Goal: Task Accomplishment & Management: Complete application form

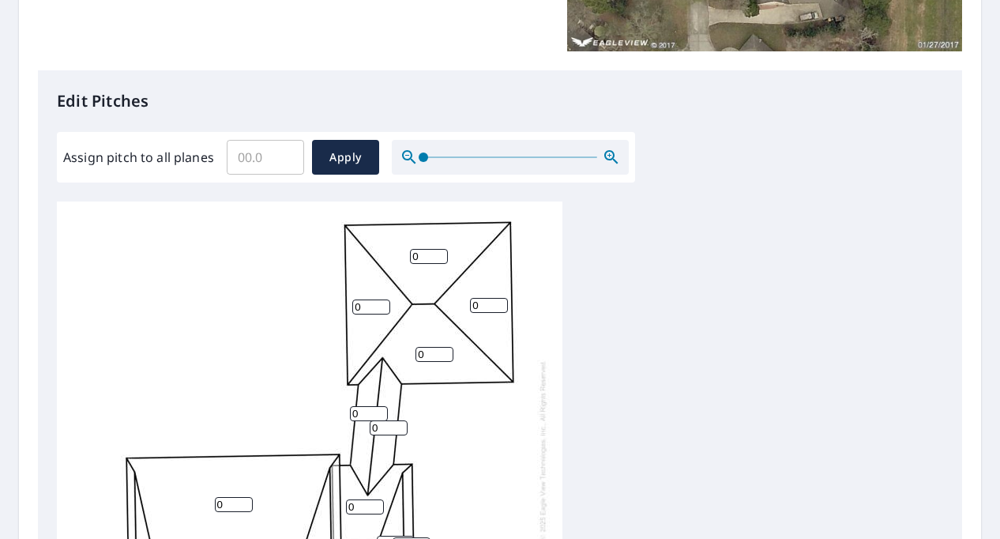
scroll to position [357, 0]
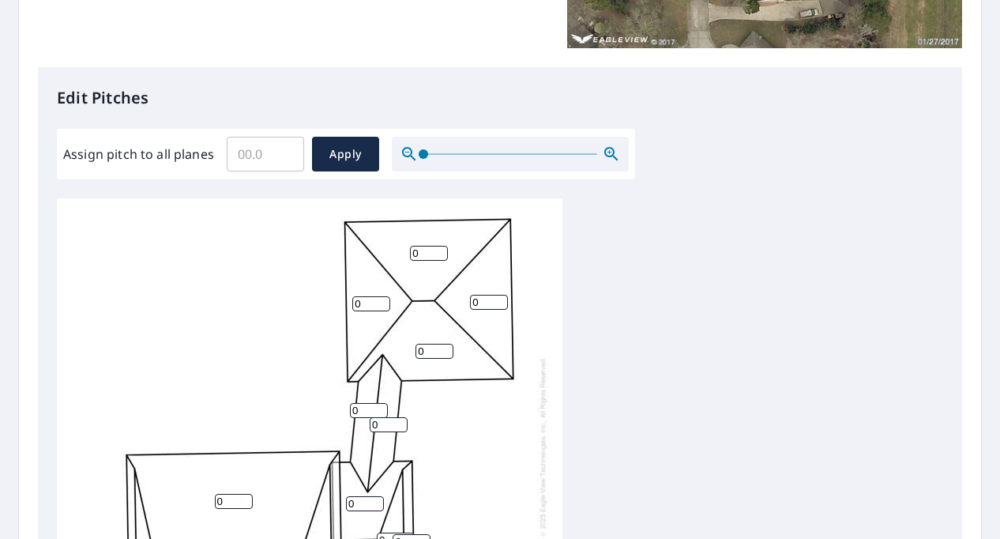
click at [338, 345] on div "0 0 0 0 0 0 0 0 0 0 0 0 0 0 0 0 0 0 0 0 0 0 0 0 0 0 0" at bounding box center [310, 446] width 506 height 496
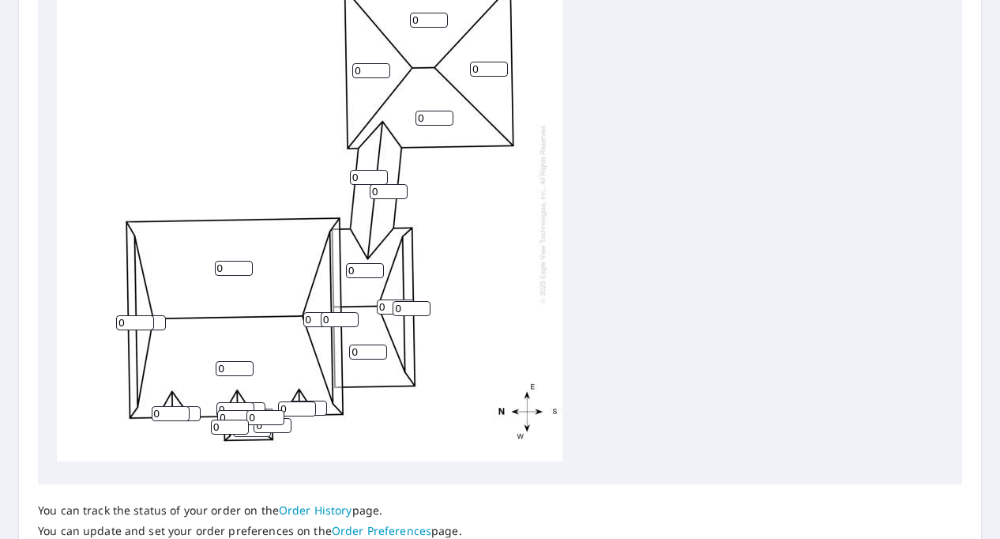
scroll to position [0, 0]
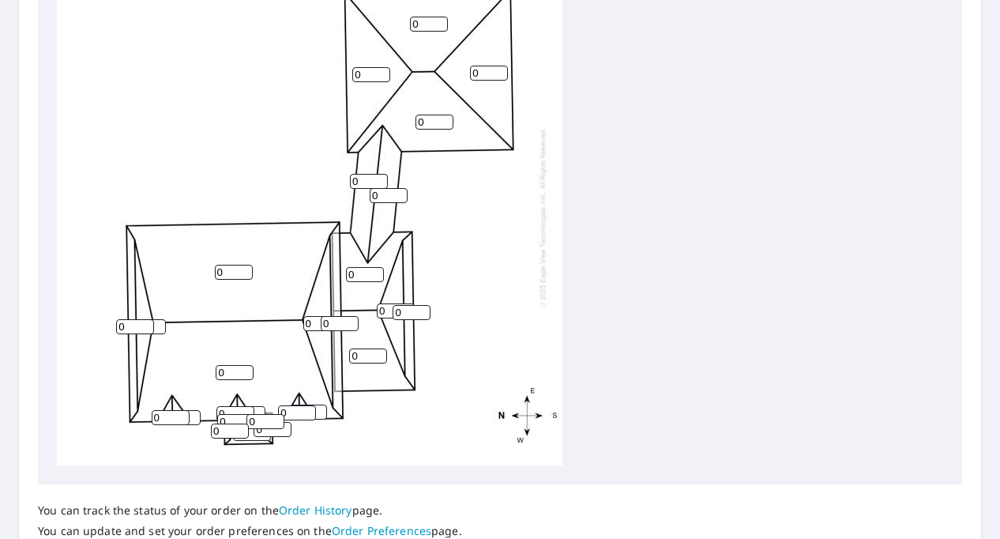
click at [219, 437] on input "0" at bounding box center [230, 430] width 38 height 15
click at [496, 77] on input "0" at bounding box center [489, 73] width 38 height 15
click at [505, 73] on input "0" at bounding box center [489, 73] width 38 height 15
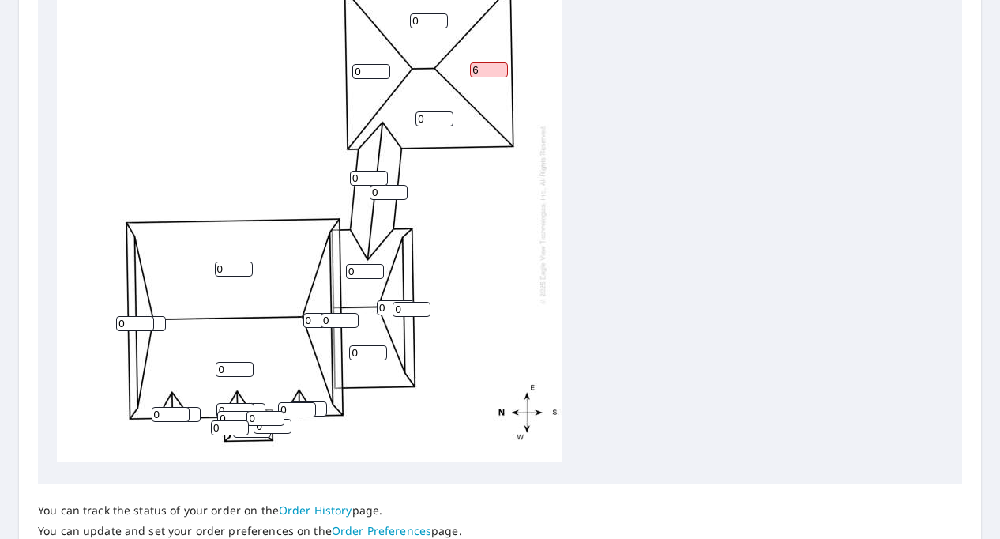
scroll to position [586, 0]
type input "6"
drag, startPoint x: 424, startPoint y: 121, endPoint x: 400, endPoint y: 121, distance: 24.5
click at [400, 121] on div "0 0 0 0 6 0 0 0 0 0 0 0 0 0 0 0 0 0 0 0 0 0 0 0 0 0 0" at bounding box center [310, 214] width 506 height 496
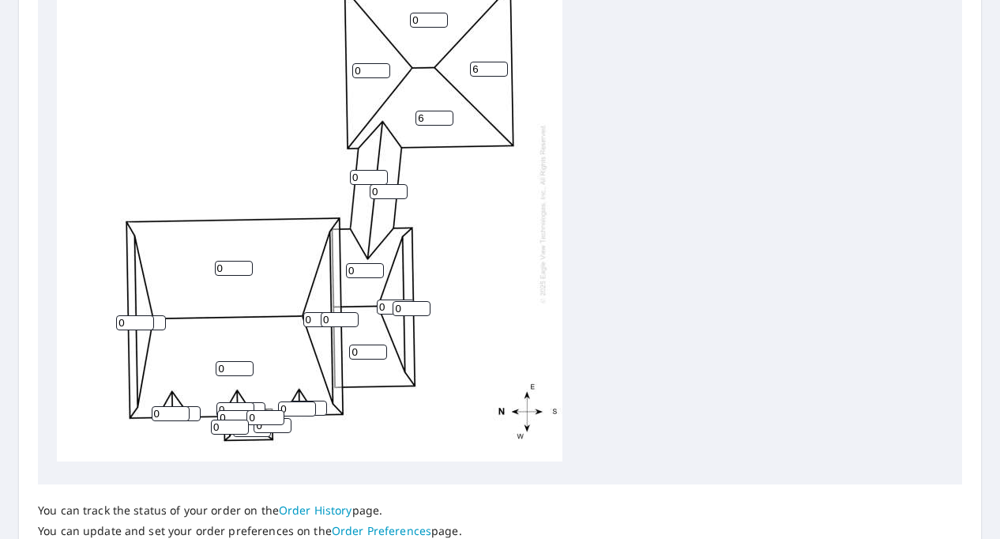
type input "6"
drag, startPoint x: 366, startPoint y: 58, endPoint x: 330, endPoint y: 58, distance: 35.6
click at [330, 58] on div "0 0 0 6 6 0 0 0 0 0 0 0 0 0 0 0 0 0 0 0 0 0 0 0 0 0 0" at bounding box center [310, 213] width 506 height 496
type input "6"
drag, startPoint x: 435, startPoint y: 6, endPoint x: 404, endPoint y: 2, distance: 30.3
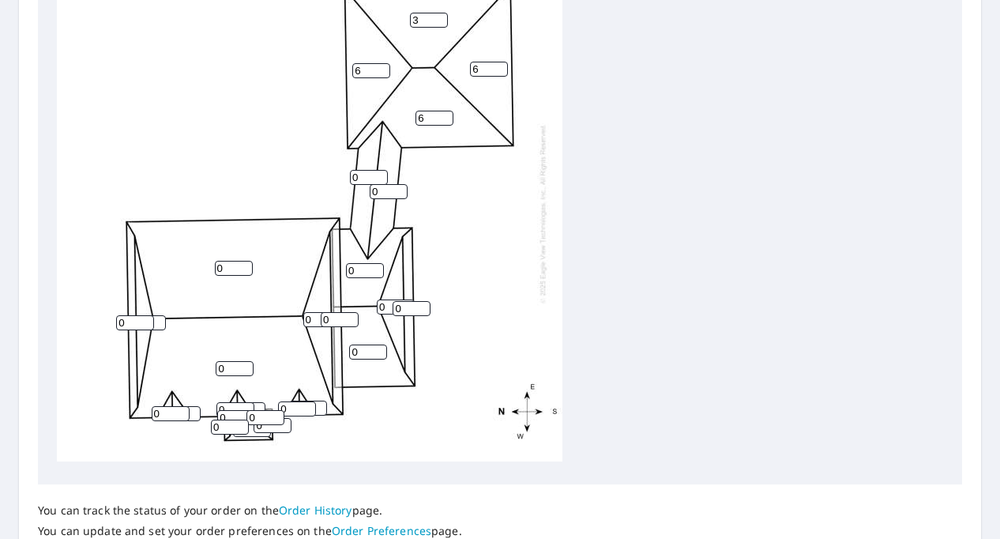
type input "4"
click at [410, 13] on input "4" at bounding box center [429, 20] width 38 height 15
type input "7"
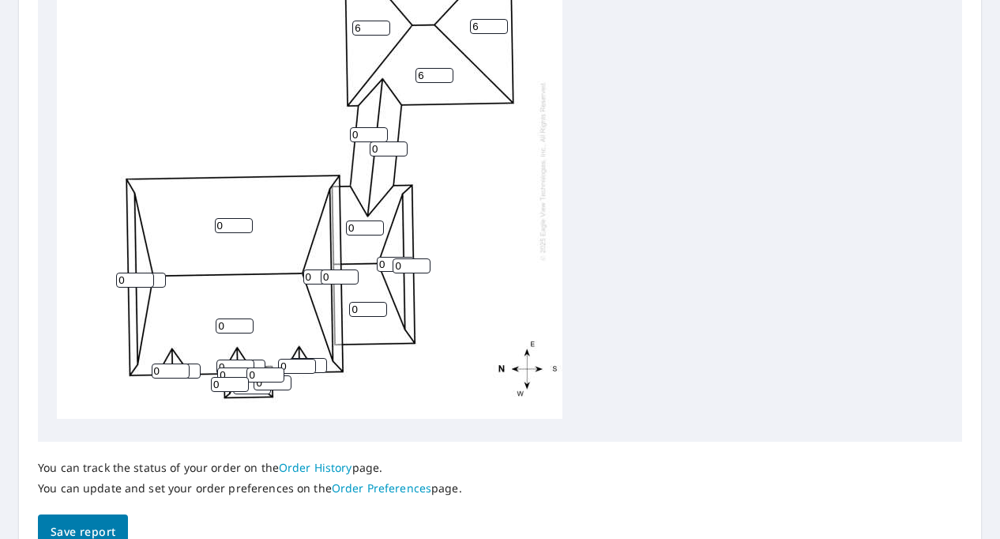
scroll to position [586, 0]
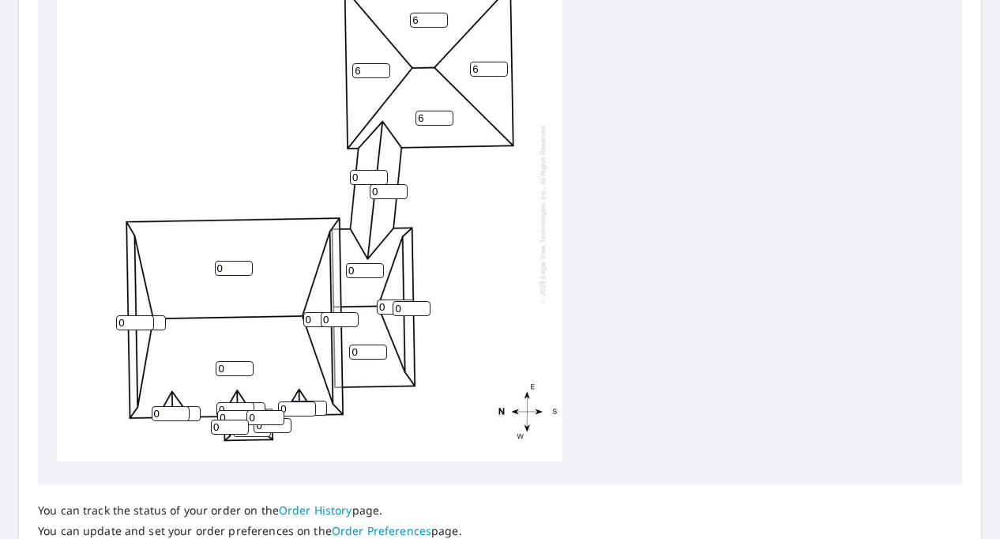
type input "6"
click at [387, 184] on input "0" at bounding box center [389, 191] width 38 height 15
type input "6"
click at [359, 170] on input "0" at bounding box center [369, 177] width 38 height 15
type input "6"
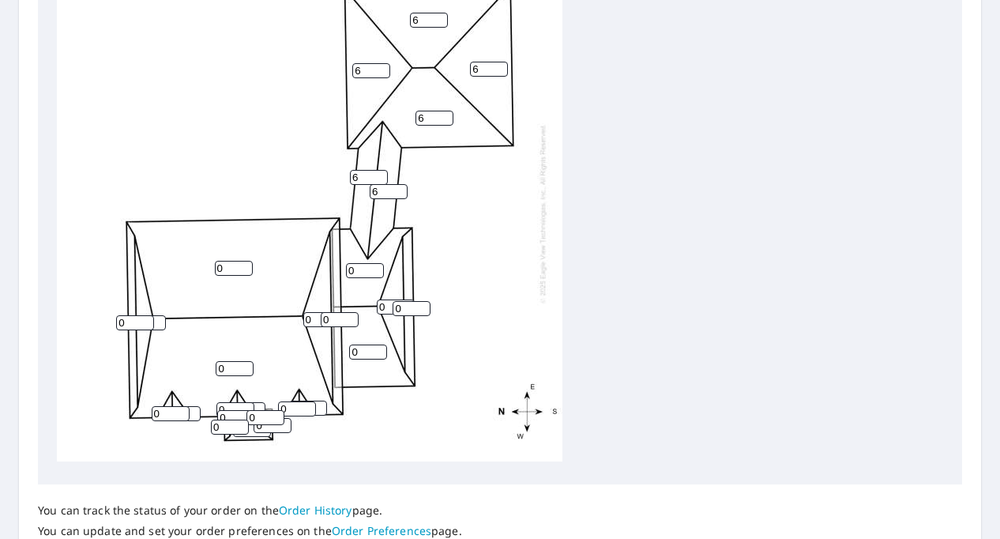
drag, startPoint x: 360, startPoint y: 256, endPoint x: 477, endPoint y: 221, distance: 122.0
drag, startPoint x: 477, startPoint y: 221, endPoint x: 365, endPoint y: 341, distance: 164.3
click at [365, 344] on input "0" at bounding box center [368, 351] width 38 height 15
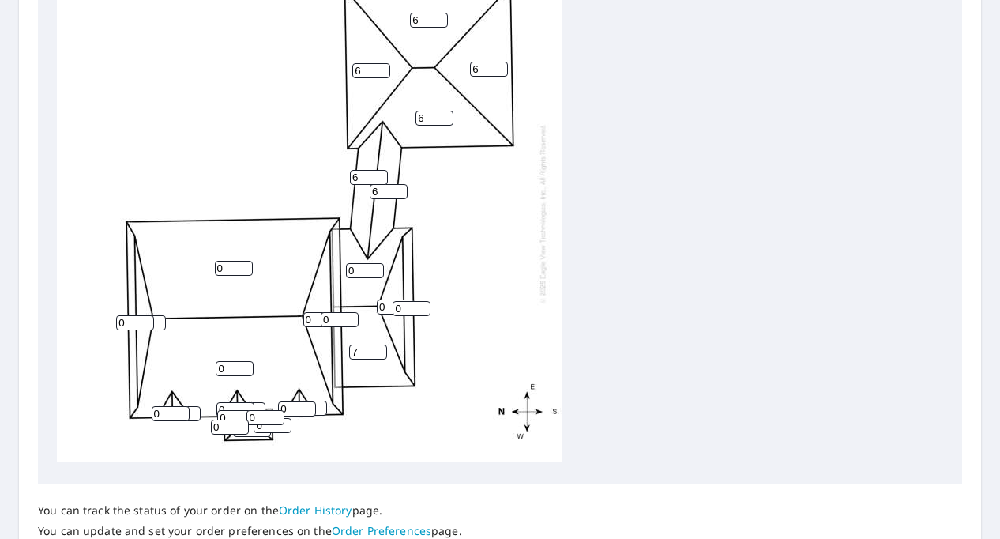
type input "7"
click at [357, 263] on input "0" at bounding box center [365, 270] width 38 height 15
type input "7"
click at [388, 299] on input "0" at bounding box center [396, 306] width 38 height 15
drag, startPoint x: 408, startPoint y: 298, endPoint x: 381, endPoint y: 319, distance: 34.3
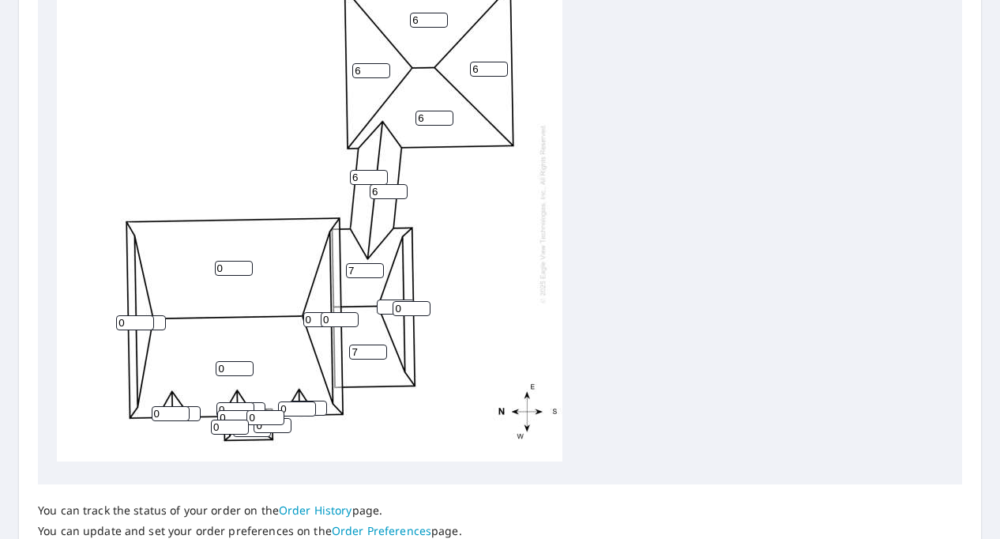
click at [381, 319] on div "0 0 6 6 6 6 7 7 0 6 6 0 0 0 0 0 0 0 0 0 0 0 0 0 0 0" at bounding box center [310, 213] width 506 height 496
click at [403, 301] on input "0" at bounding box center [412, 308] width 38 height 15
type input "6"
drag, startPoint x: 390, startPoint y: 321, endPoint x: 352, endPoint y: 281, distance: 54.8
click at [352, 281] on div "0 0 6 6 6 6 7 7 0 6 6 0 0 0 6 0 0 0 0 0 0 0 0 0 0 0" at bounding box center [310, 213] width 506 height 496
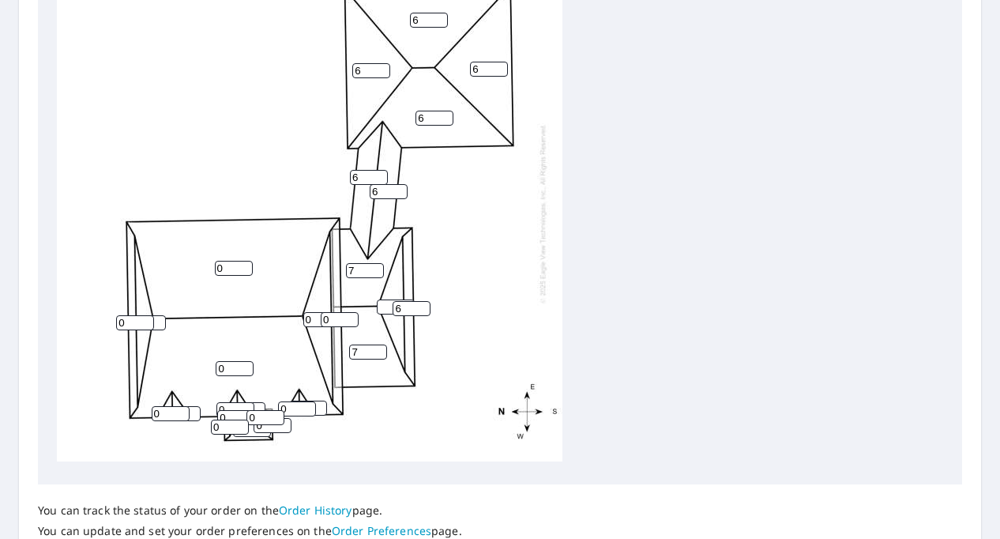
click at [343, 312] on input "0" at bounding box center [340, 319] width 38 height 15
type input "6"
click at [307, 312] on input "0" at bounding box center [322, 319] width 38 height 15
type input "23"
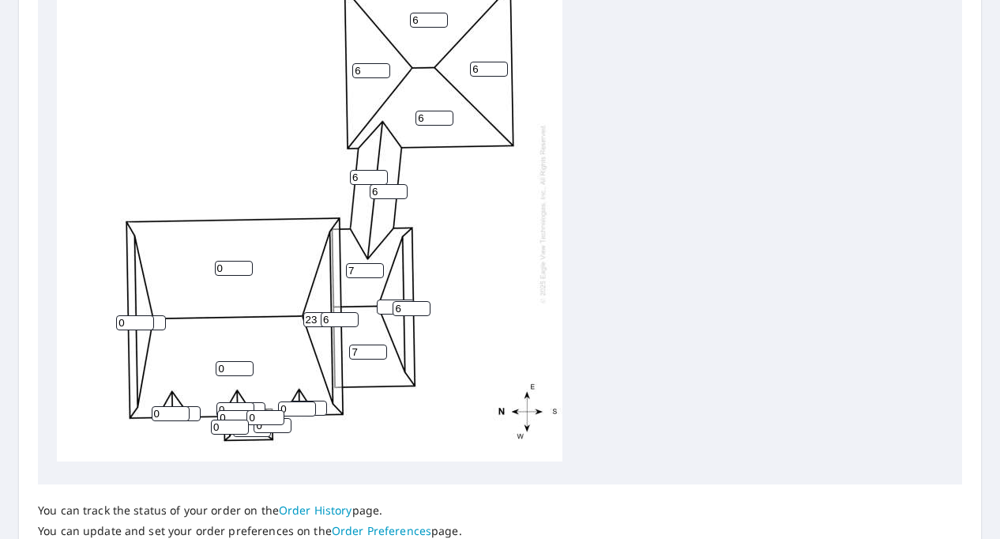
click at [231, 261] on input "0" at bounding box center [234, 268] width 38 height 15
type input "7"
click at [228, 361] on input "0" at bounding box center [235, 368] width 38 height 15
type input "10"
click at [163, 410] on div "7 10 6 6 6 6 7 7 23 6 6 6 0 0 6 0 0 0 0 0 0 0 0 0 0 0" at bounding box center [310, 213] width 506 height 496
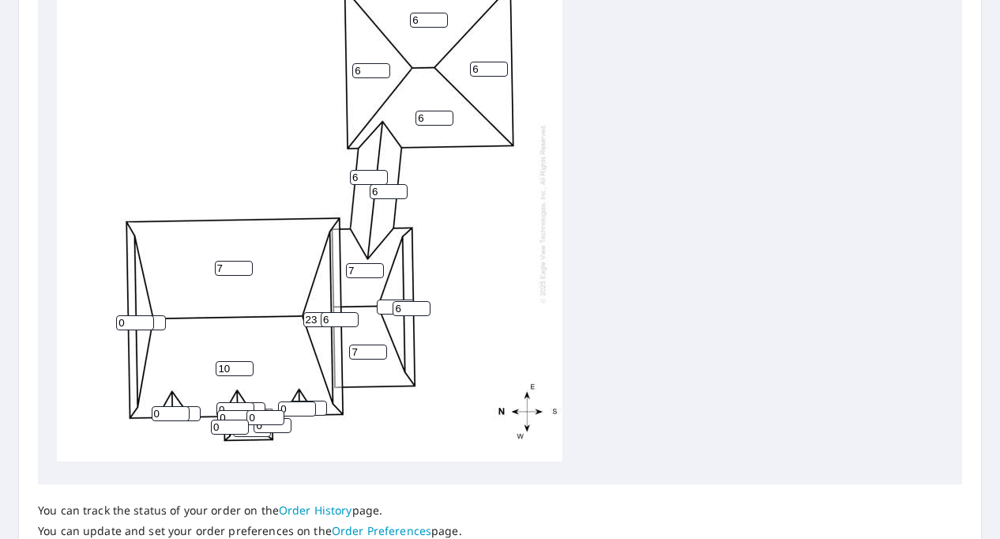
click at [164, 406] on input "0" at bounding box center [171, 413] width 38 height 15
type input "12"
click at [130, 315] on input "0" at bounding box center [135, 322] width 38 height 15
type input "6"
click at [156, 315] on input "1" at bounding box center [147, 322] width 38 height 15
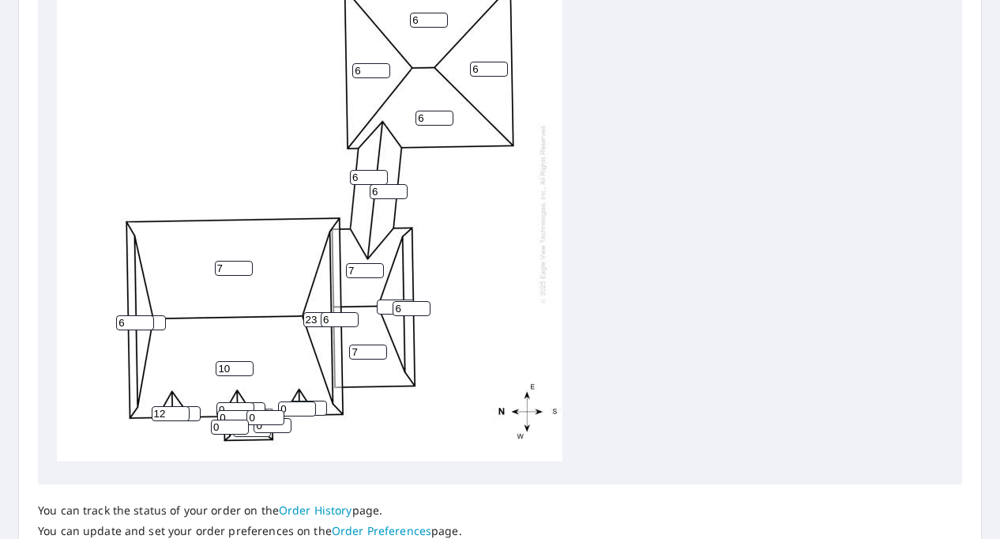
click at [152, 315] on input "6" at bounding box center [135, 322] width 38 height 15
click at [162, 315] on input "0" at bounding box center [147, 322] width 38 height 15
click at [161, 299] on div "7 10 6 6 6 6 7 7 23 6 6 6 0 6 6 0 0 0 0 0 0 12 0 0 0 0" at bounding box center [310, 213] width 506 height 496
click at [161, 315] on input "0" at bounding box center [147, 322] width 38 height 15
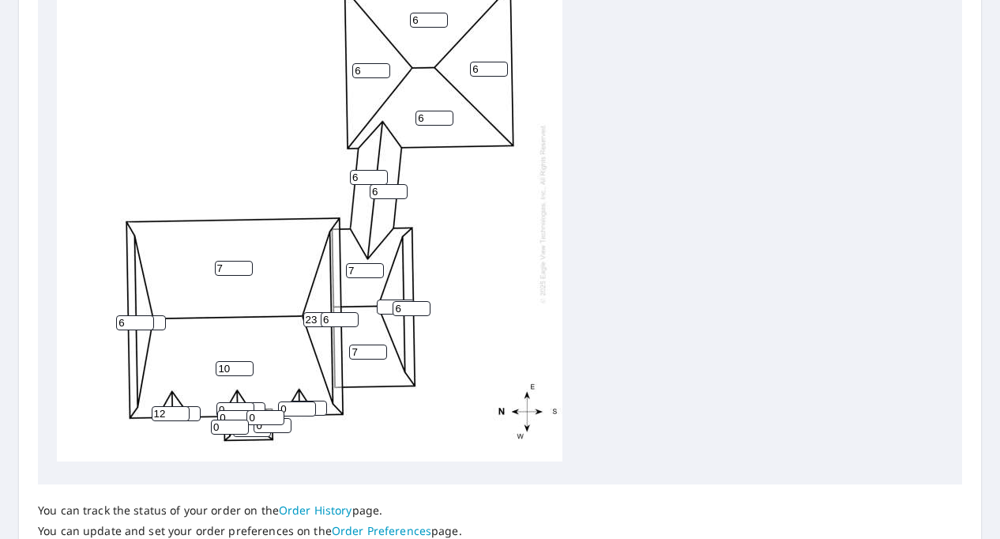
click at [161, 315] on input "0" at bounding box center [147, 322] width 38 height 15
type input "23"
click at [213, 331] on div "7 10 6 6 6 6 7 7 23 6 6 6 23 6 6 0 0 0 0 0 0 12 0 0 0 0" at bounding box center [310, 213] width 506 height 496
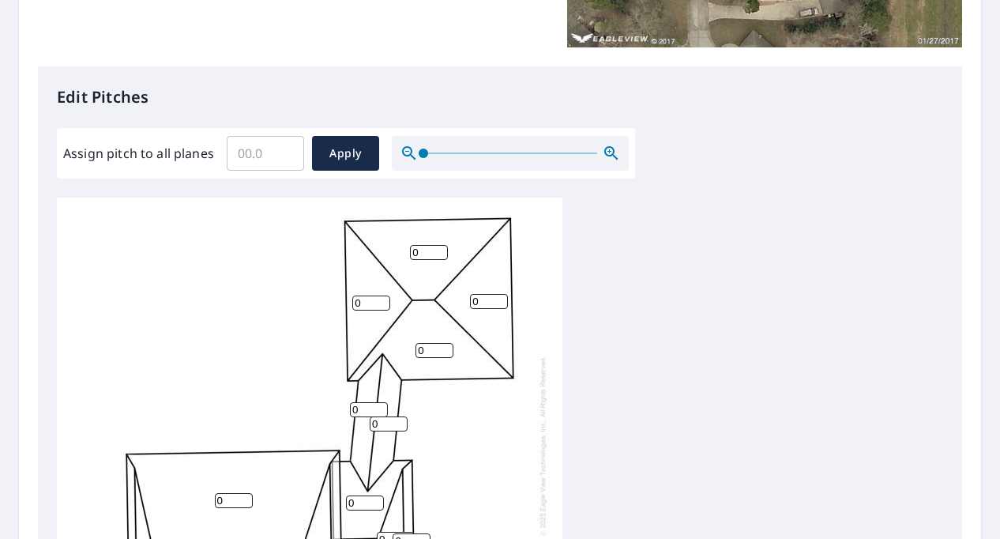
scroll to position [361, 0]
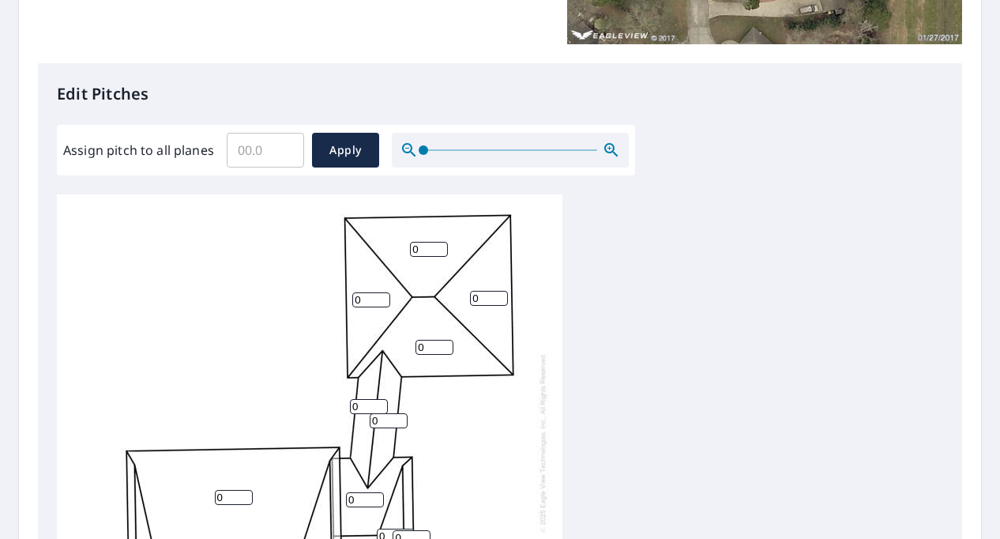
click at [436, 254] on input "0" at bounding box center [429, 249] width 38 height 15
type input "6"
click at [366, 299] on input "0" at bounding box center [371, 299] width 38 height 15
type input "6"
click at [436, 355] on div "0 0 6 0 0 6 0 0 0 0 0 0 0 0 0 0 0 0 0 0 0 0 0 0 0 0 0" at bounding box center [310, 442] width 506 height 496
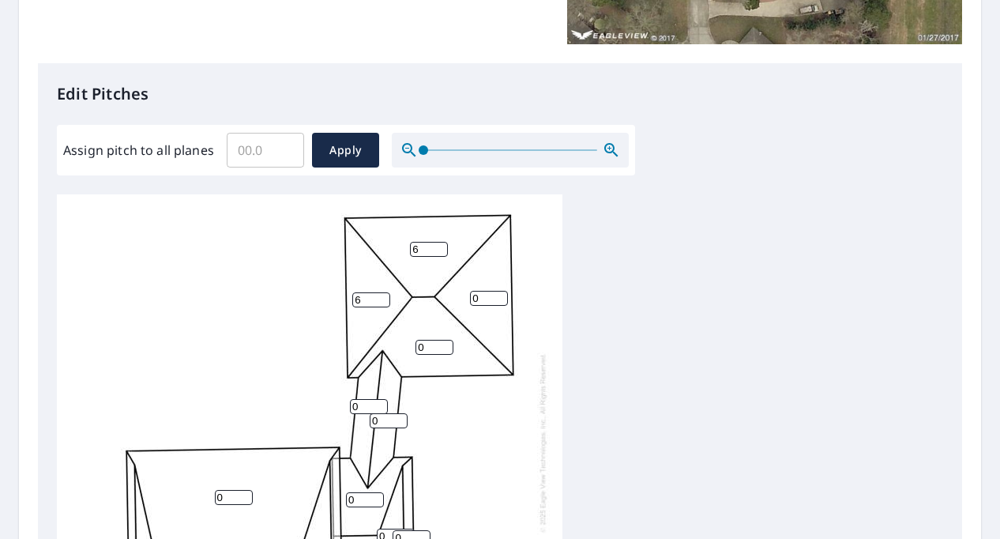
click at [433, 344] on input "0" at bounding box center [435, 347] width 38 height 15
type input "6"
click at [485, 294] on input "0" at bounding box center [489, 298] width 38 height 15
type input "6"
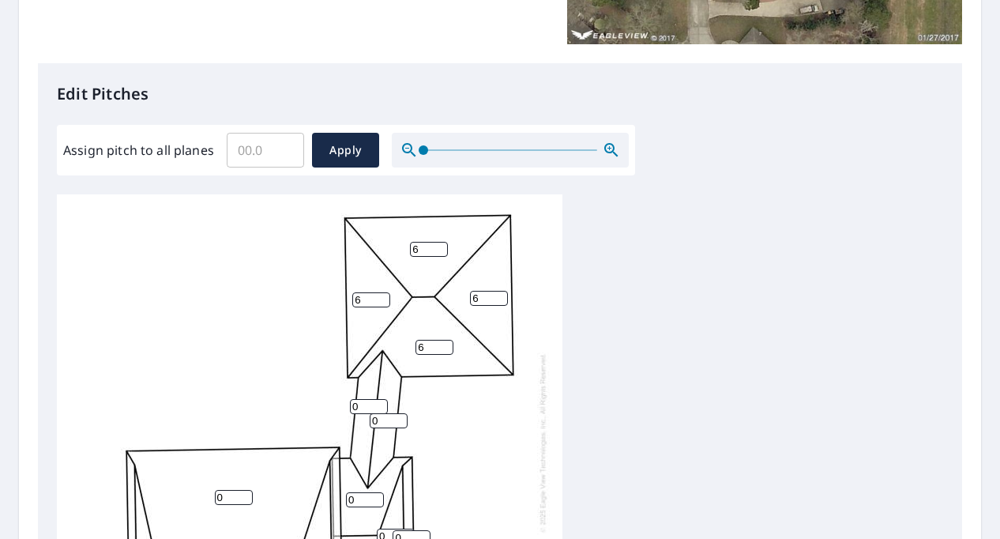
click at [362, 404] on input "0" at bounding box center [369, 406] width 38 height 15
type input "6"
click at [385, 418] on input "0" at bounding box center [389, 420] width 38 height 15
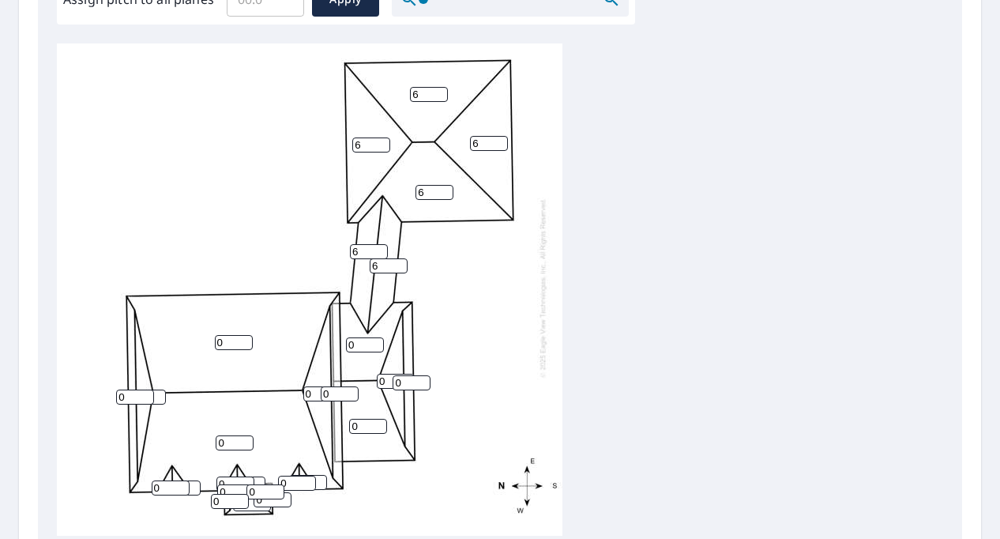
scroll to position [563, 0]
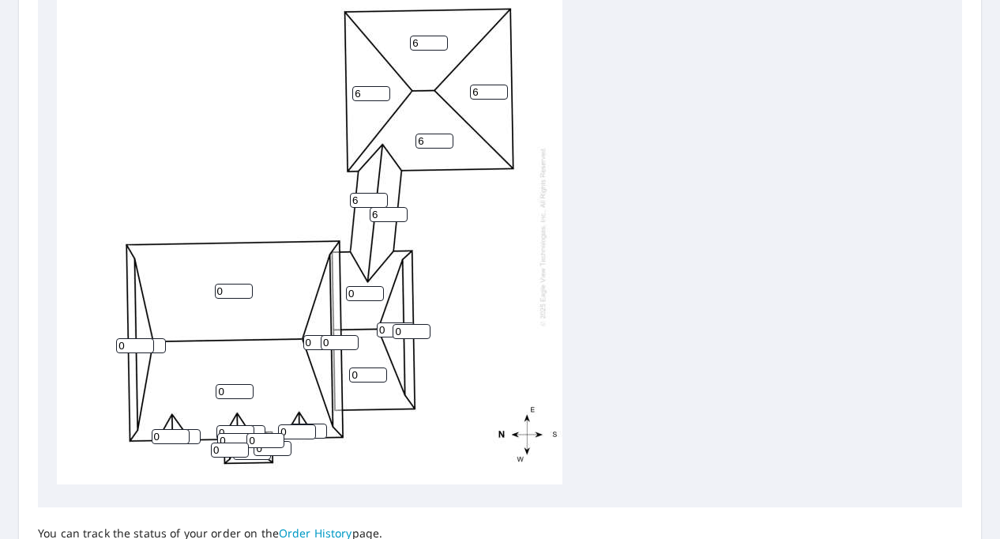
type input "6"
click at [231, 284] on input "0" at bounding box center [234, 291] width 38 height 15
type input "7"
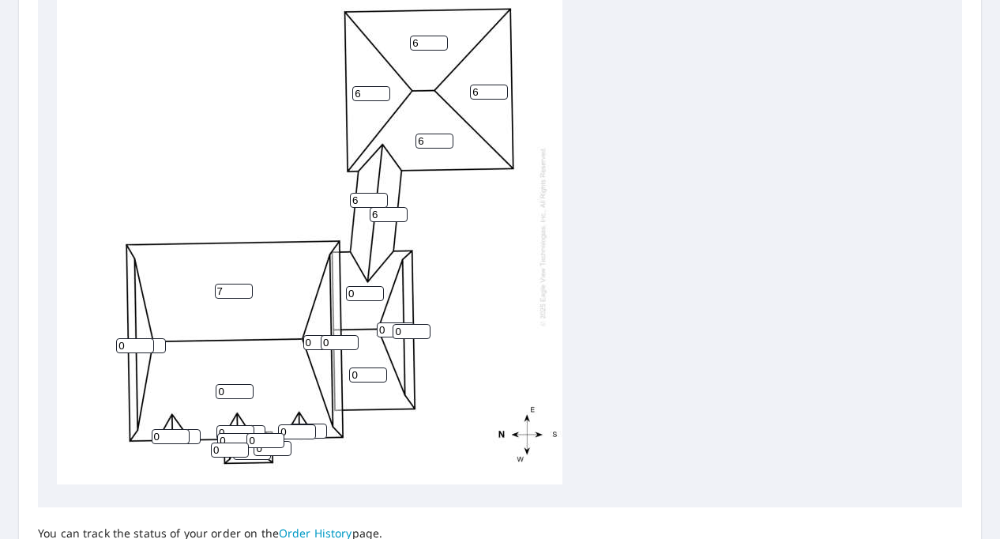
click at [364, 286] on input "0" at bounding box center [365, 293] width 38 height 15
click at [363, 286] on input "0" at bounding box center [365, 293] width 38 height 15
drag, startPoint x: 358, startPoint y: 280, endPoint x: 348, endPoint y: 280, distance: 9.5
click at [348, 286] on input "0" at bounding box center [365, 293] width 38 height 15
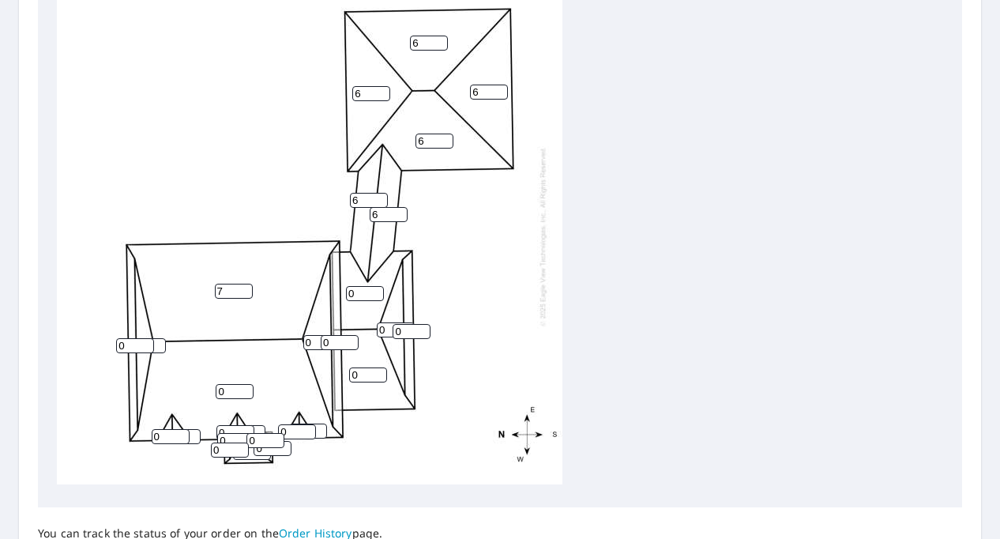
click at [349, 286] on input "0" at bounding box center [365, 293] width 38 height 15
type input "7"
click at [384, 322] on input "0" at bounding box center [396, 329] width 38 height 15
click at [378, 322] on input "0" at bounding box center [396, 329] width 38 height 15
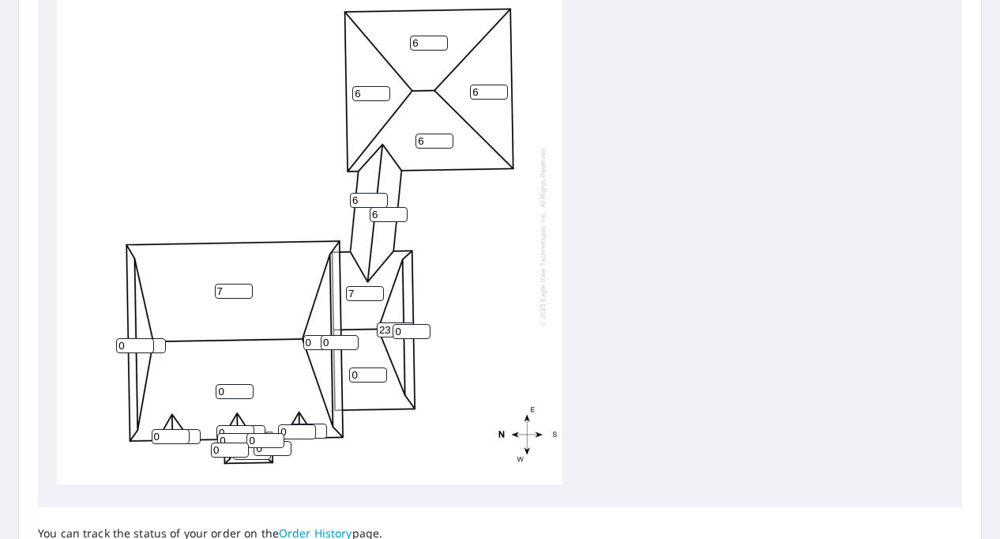
type input "23"
click at [404, 324] on input "0" at bounding box center [412, 331] width 38 height 15
type input "6"
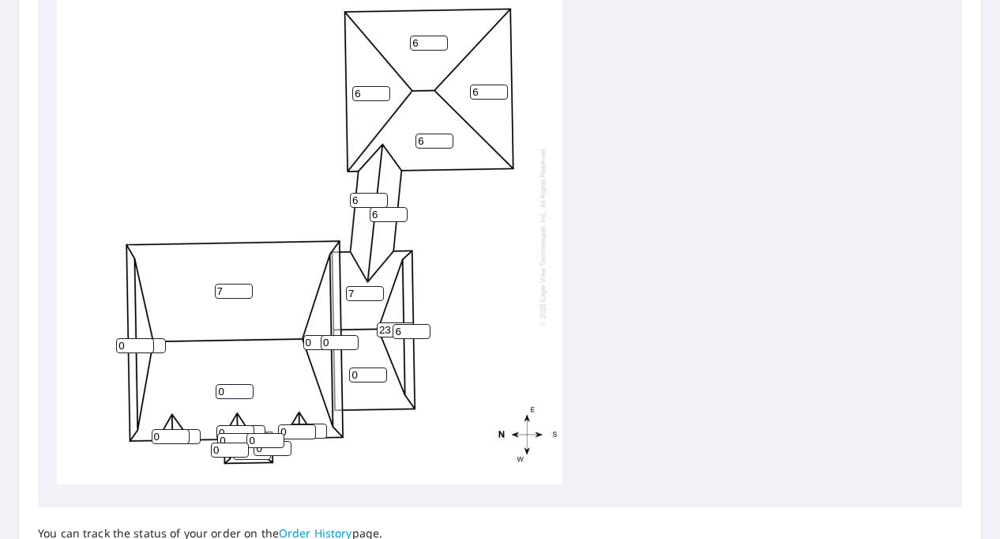
click at [361, 367] on input "0" at bounding box center [368, 374] width 38 height 15
click at [354, 367] on input "0" at bounding box center [368, 374] width 38 height 15
type input "7"
click at [329, 335] on input "0" at bounding box center [340, 342] width 38 height 15
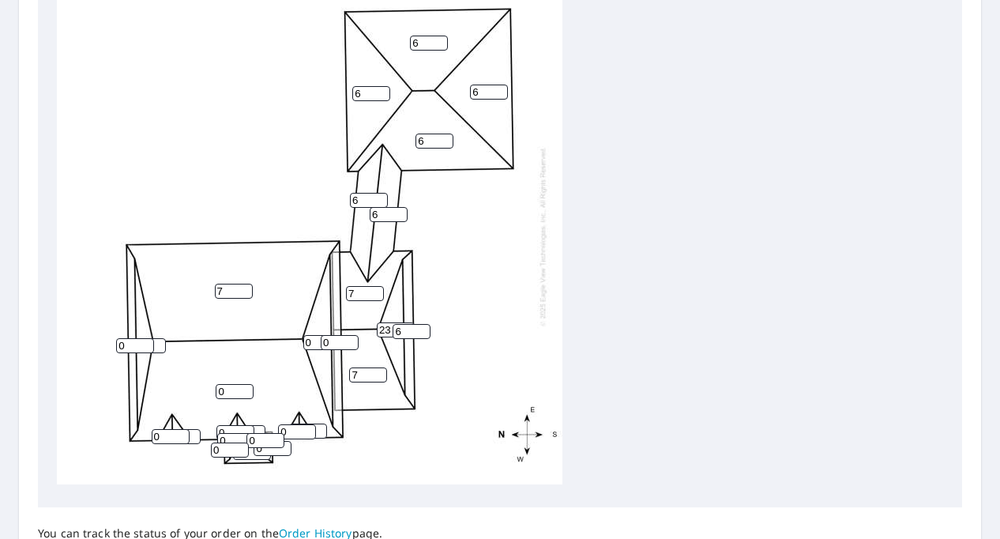
click at [329, 335] on input "0" at bounding box center [340, 342] width 38 height 15
type input "6"
click at [310, 335] on input "0" at bounding box center [322, 342] width 38 height 15
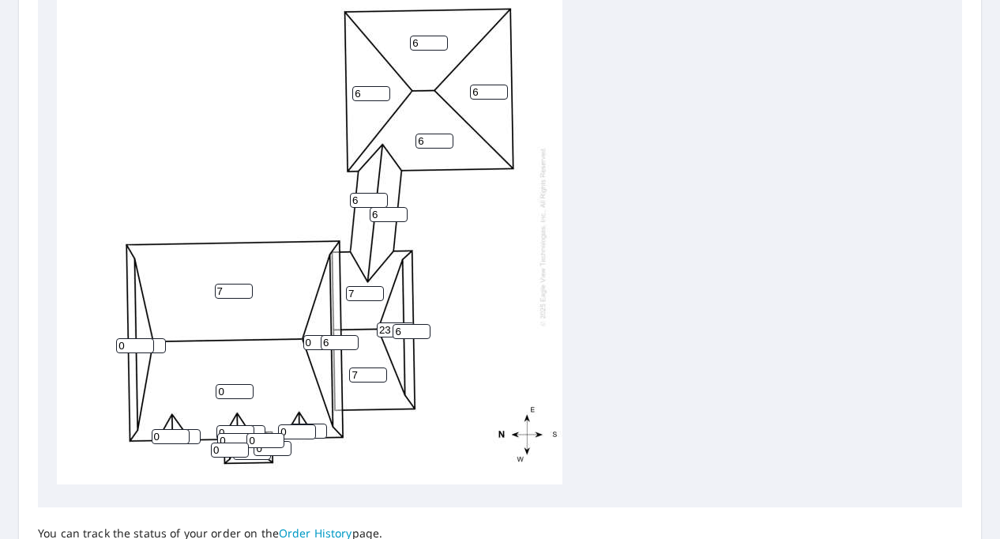
click at [310, 335] on input "0" at bounding box center [322, 342] width 38 height 15
click at [311, 335] on input "0" at bounding box center [322, 342] width 38 height 15
type input "23"
click at [228, 384] on input "0" at bounding box center [235, 391] width 38 height 15
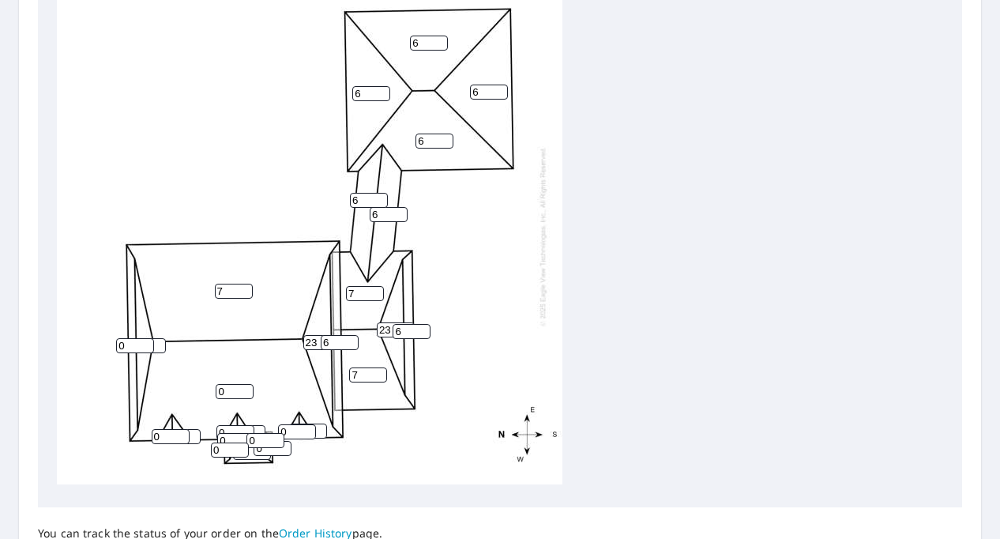
click at [228, 384] on input "0" at bounding box center [235, 391] width 38 height 15
click at [229, 384] on input "0" at bounding box center [235, 391] width 38 height 15
type input "7"
click at [161, 429] on input "0" at bounding box center [171, 436] width 38 height 15
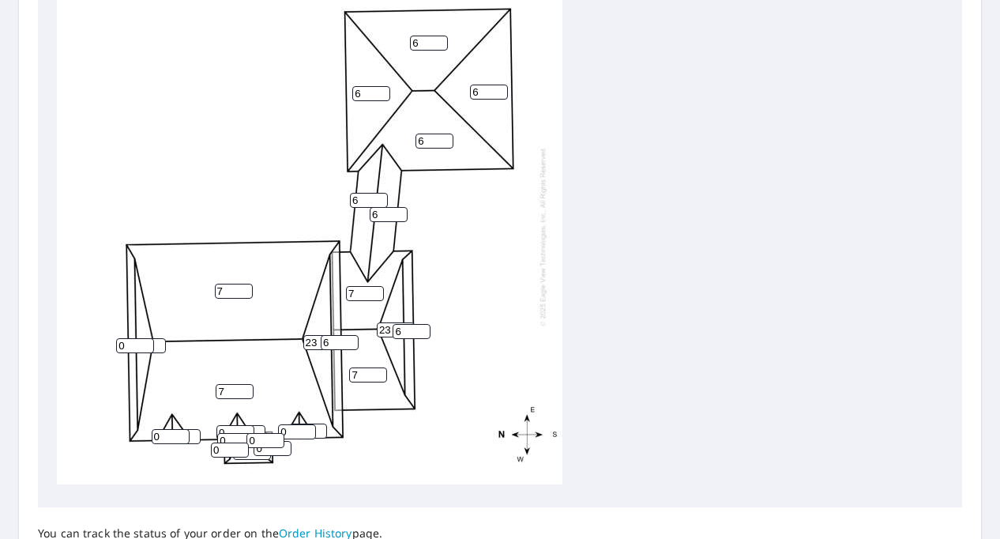
click at [161, 429] on input "0" at bounding box center [171, 436] width 38 height 15
click at [160, 429] on input "0" at bounding box center [171, 436] width 38 height 15
type input "12"
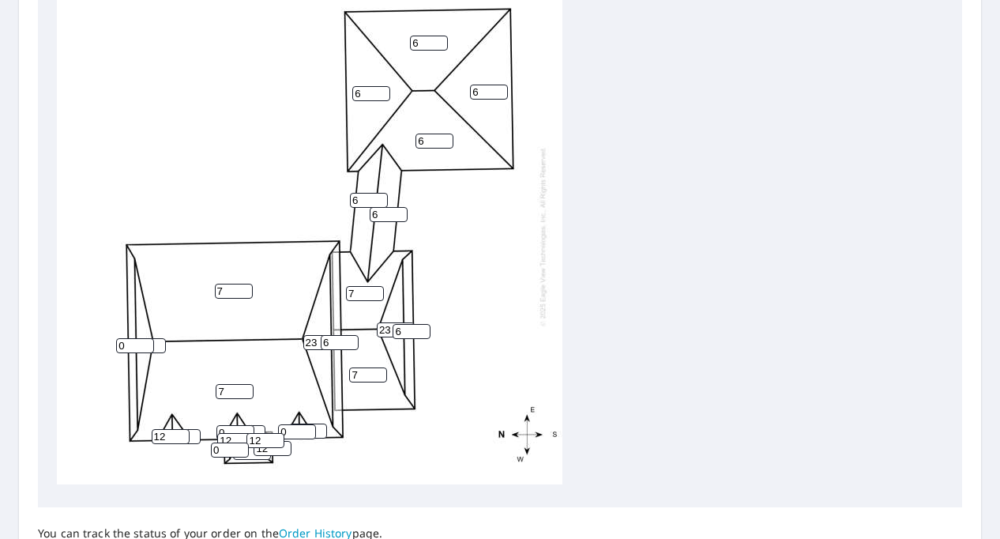
type input "12"
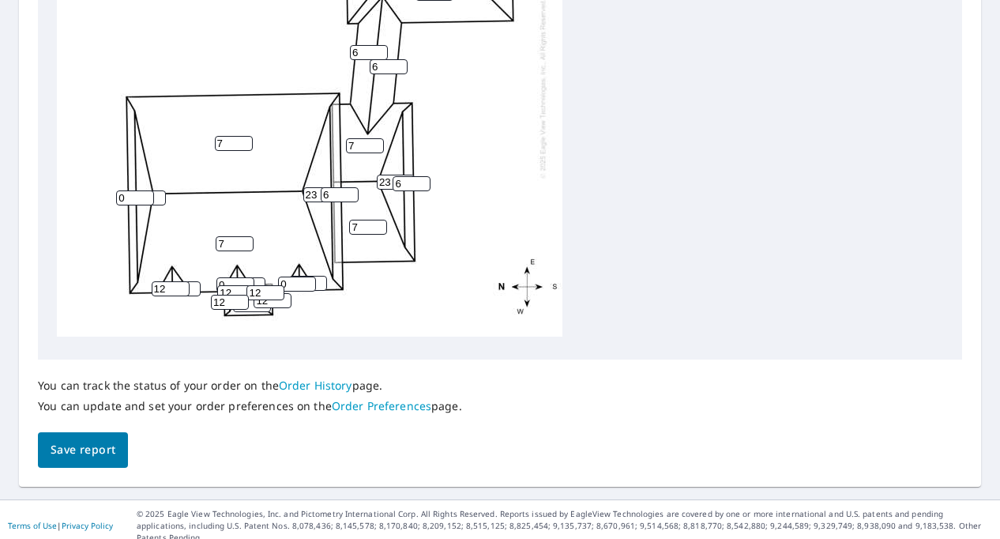
click at [254, 297] on input "0" at bounding box center [252, 304] width 38 height 15
click at [255, 295] on div "7 7 6 6 6 6 7 7 23 6 6 6 23 0 0 6 0 0 0 0 0 0 12 12 12 12 12" at bounding box center [310, 88] width 506 height 496
click at [255, 295] on input "12" at bounding box center [273, 300] width 38 height 15
click at [248, 295] on input "12" at bounding box center [230, 302] width 38 height 15
click at [246, 295] on input "12" at bounding box center [230, 302] width 38 height 15
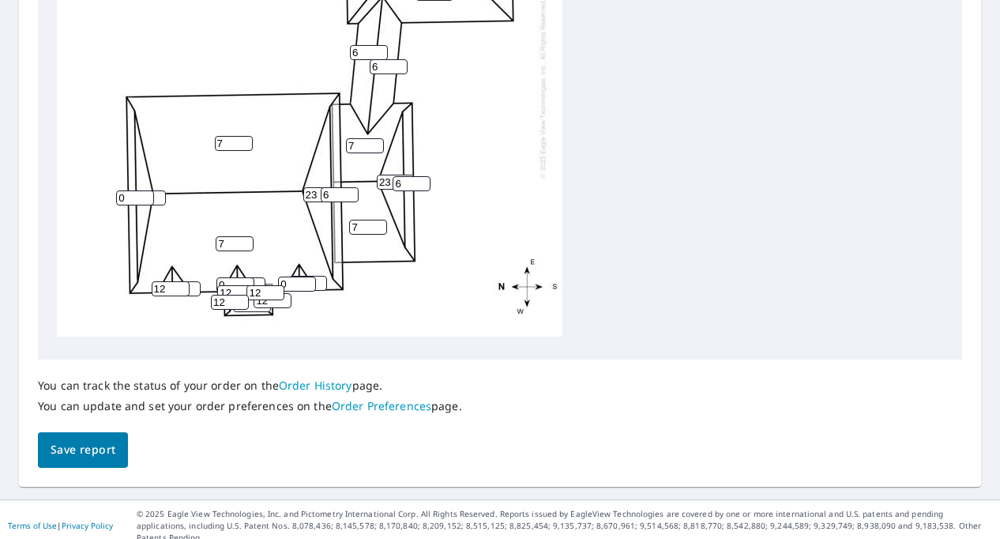
scroll to position [0, 0]
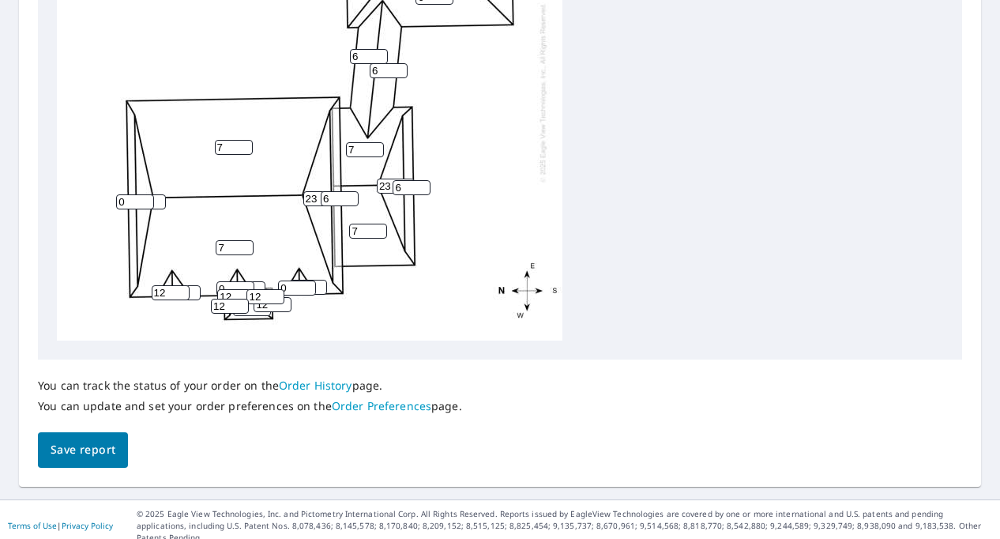
click at [247, 312] on input "12" at bounding box center [230, 306] width 38 height 15
click at [249, 312] on input "0" at bounding box center [252, 308] width 38 height 15
type input "07"
click at [299, 286] on input "0" at bounding box center [297, 287] width 38 height 15
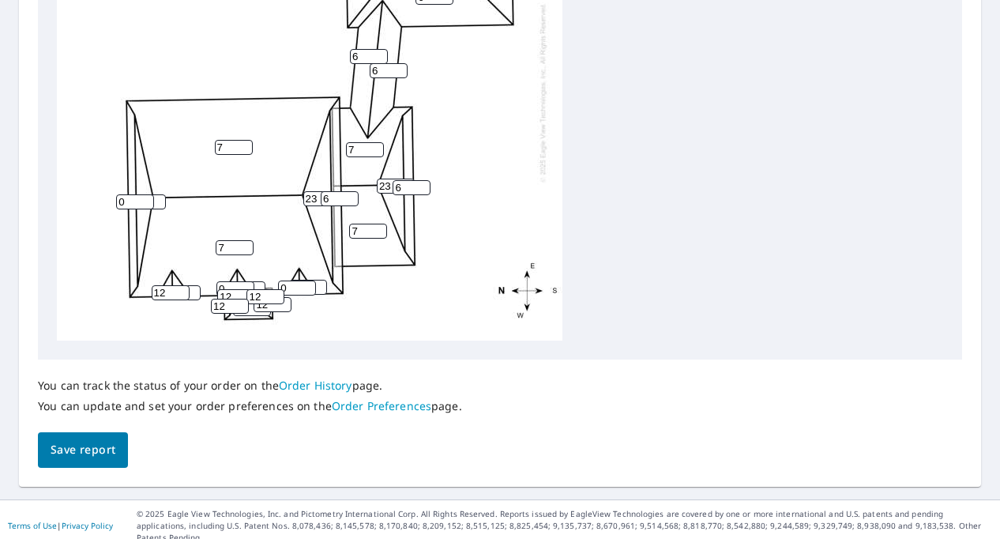
click at [299, 286] on input "0" at bounding box center [297, 287] width 38 height 15
click at [298, 286] on input "0" at bounding box center [297, 287] width 38 height 15
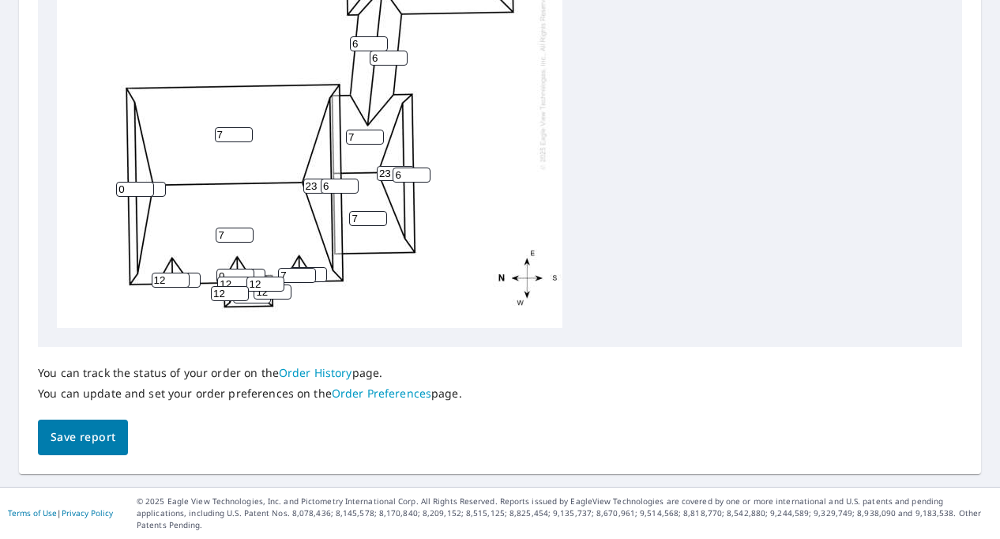
scroll to position [711, 0]
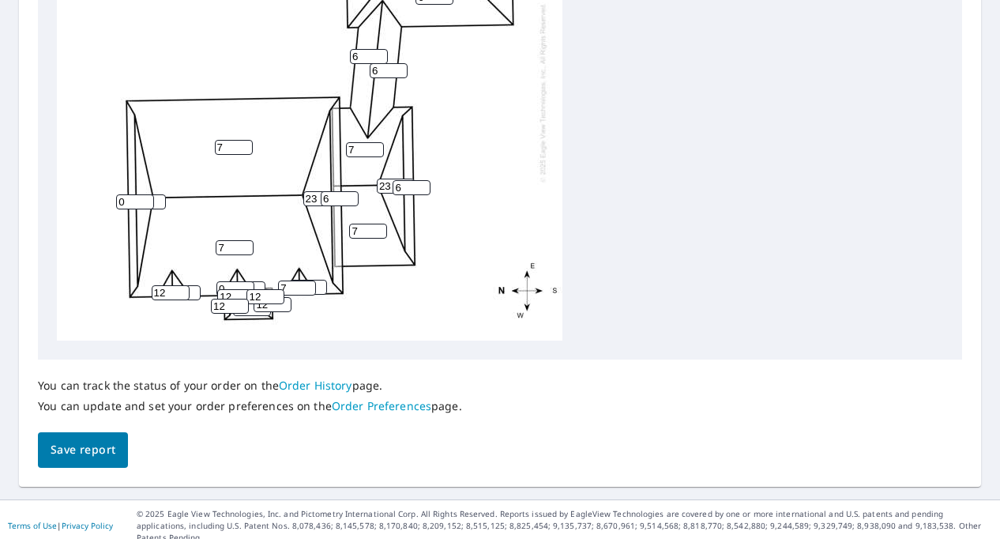
type input "7"
click at [123, 201] on input "0" at bounding box center [135, 201] width 38 height 15
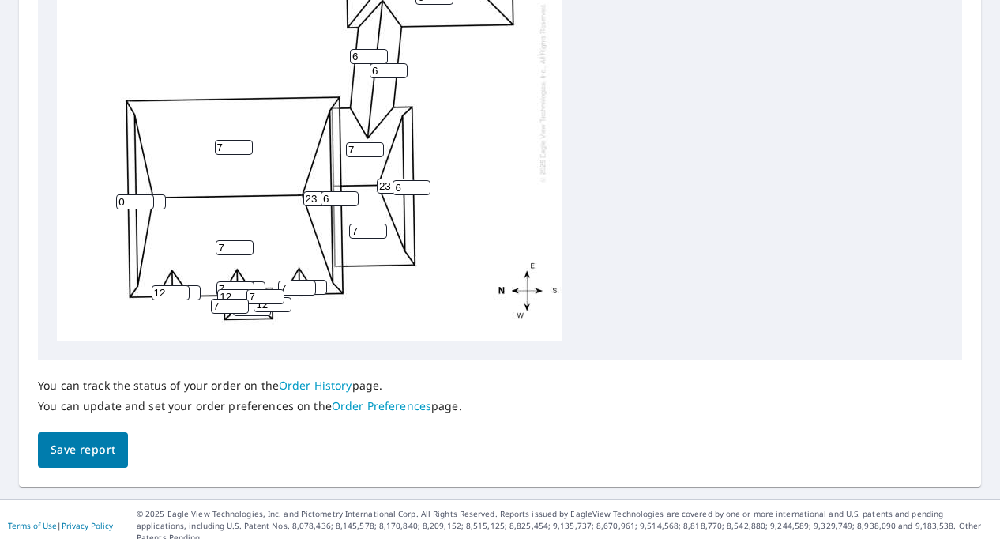
click at [123, 201] on input "0" at bounding box center [135, 201] width 38 height 15
type input "6"
click at [236, 144] on input "7" at bounding box center [234, 147] width 38 height 15
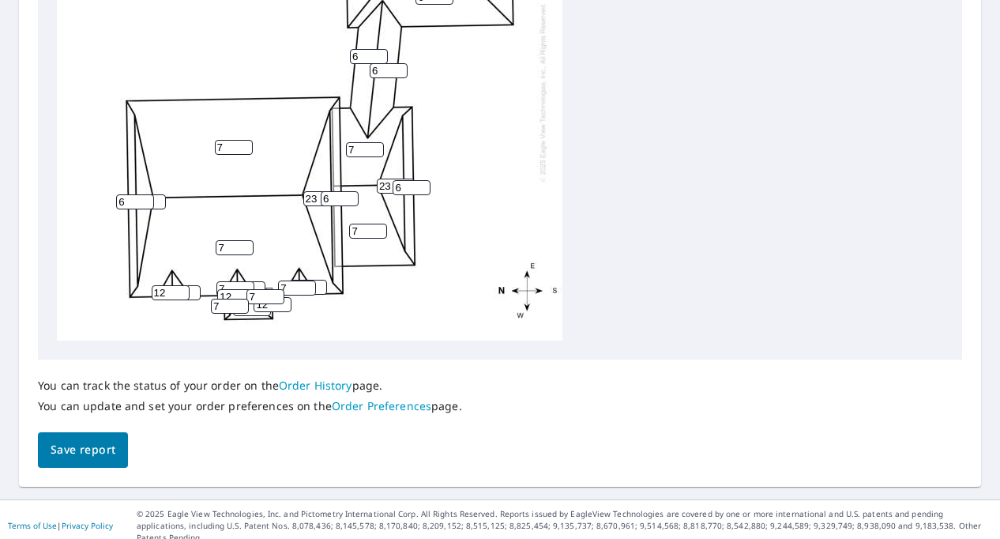
drag, startPoint x: 235, startPoint y: 144, endPoint x: 158, endPoint y: 207, distance: 99.9
click at [158, 207] on input "0" at bounding box center [147, 201] width 38 height 15
click at [225, 148] on input "7" at bounding box center [234, 147] width 38 height 15
click at [224, 148] on input "7" at bounding box center [234, 147] width 38 height 15
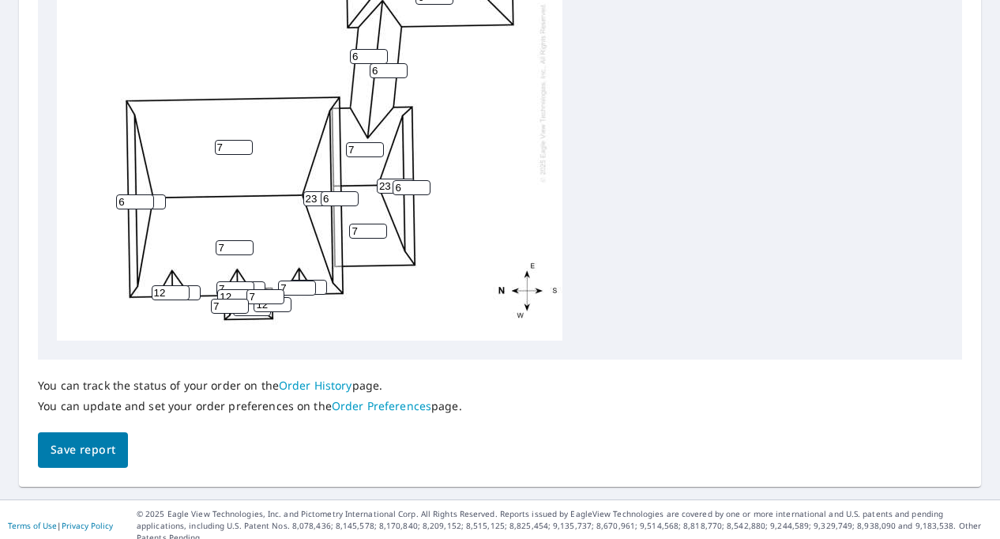
click at [224, 148] on input "7" at bounding box center [234, 147] width 38 height 15
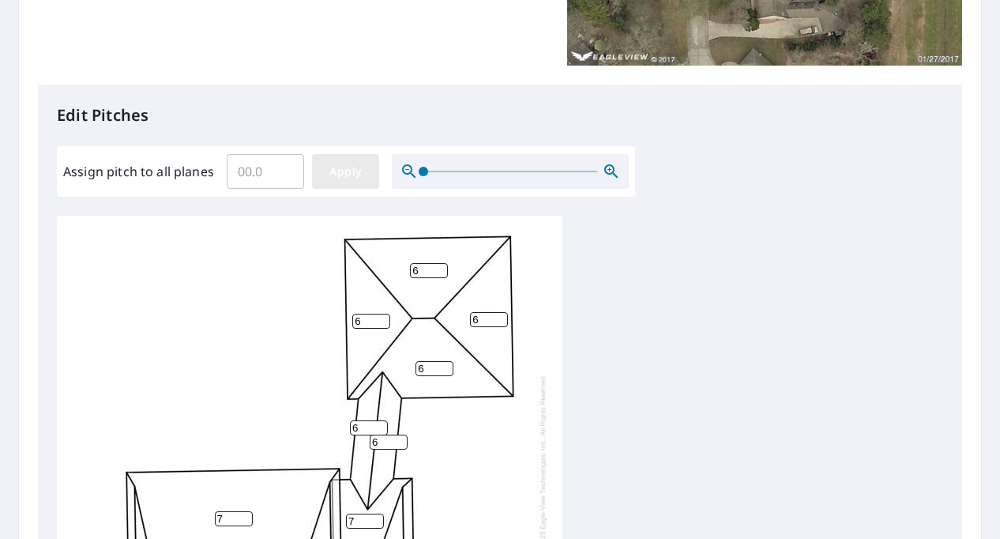
click at [331, 173] on span "Apply" at bounding box center [346, 172] width 42 height 20
click at [602, 167] on icon "button" at bounding box center [611, 171] width 19 height 19
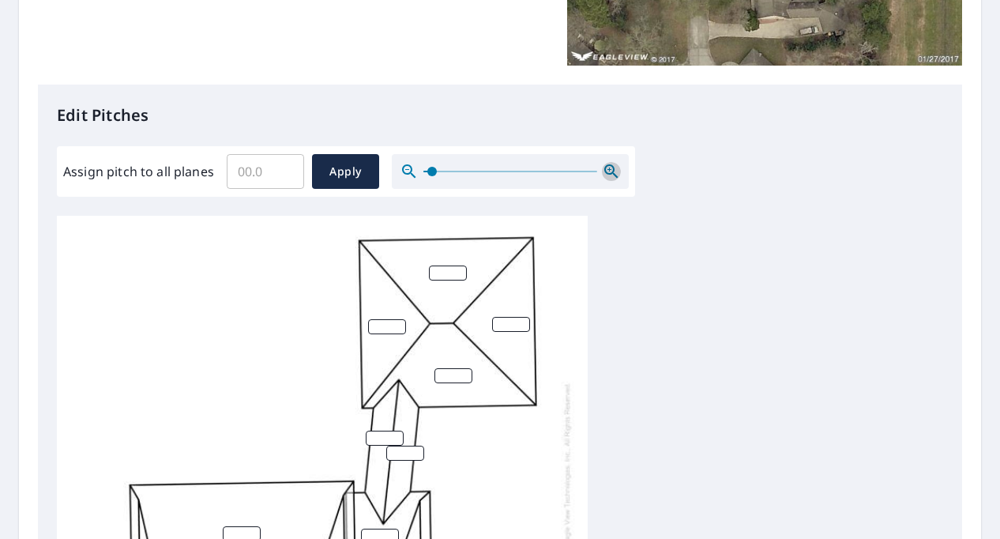
click at [602, 167] on icon "button" at bounding box center [611, 171] width 19 height 19
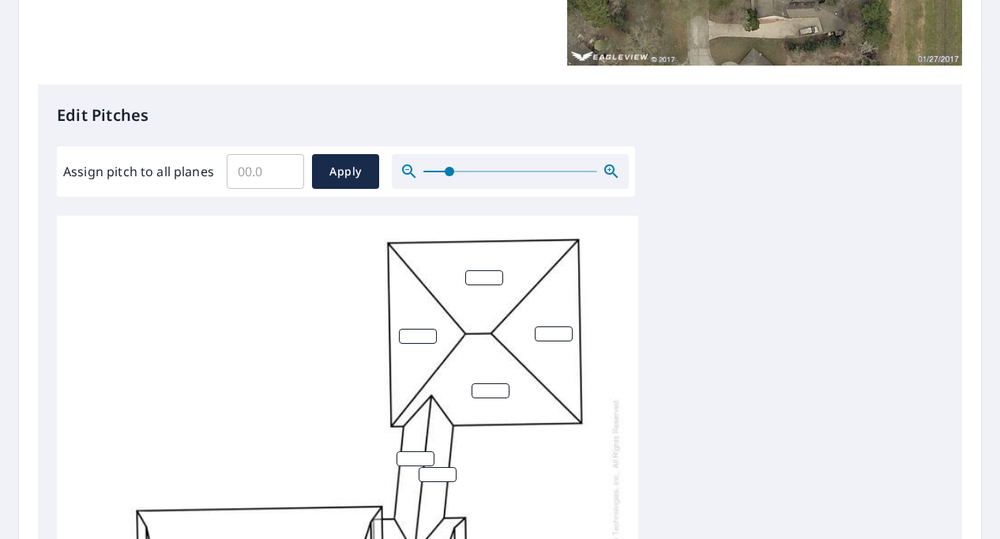
click at [602, 167] on icon "button" at bounding box center [611, 171] width 19 height 19
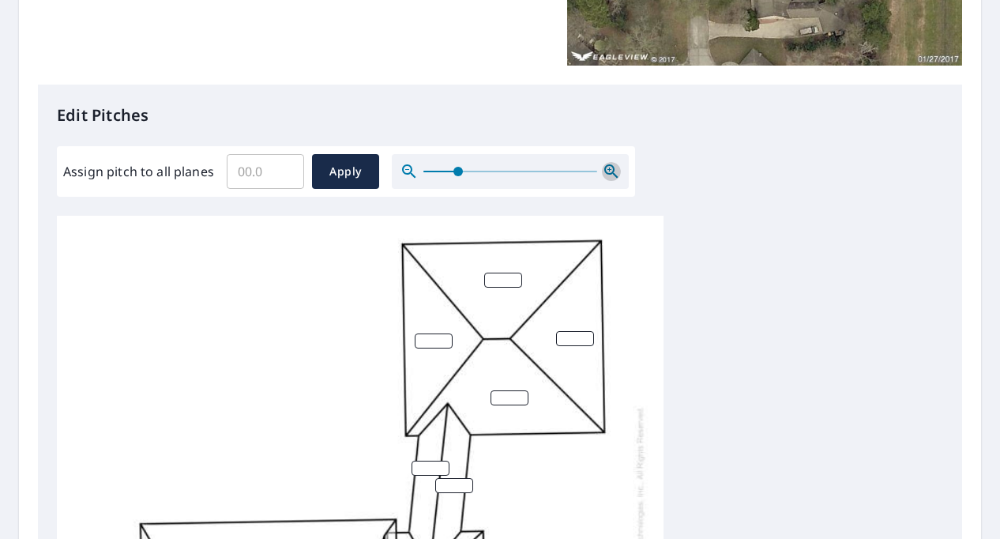
click at [602, 167] on icon "button" at bounding box center [611, 171] width 19 height 19
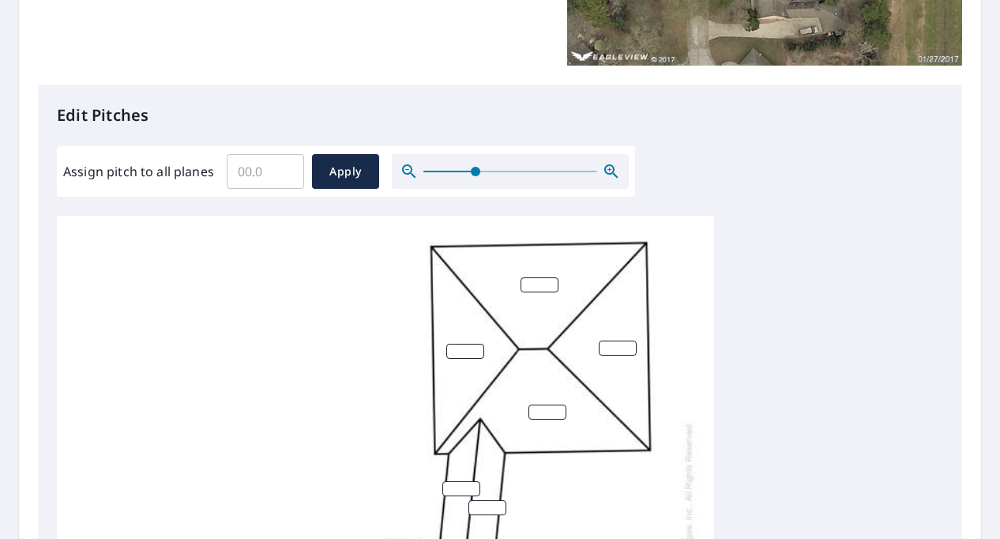
click at [602, 167] on icon "button" at bounding box center [611, 171] width 19 height 19
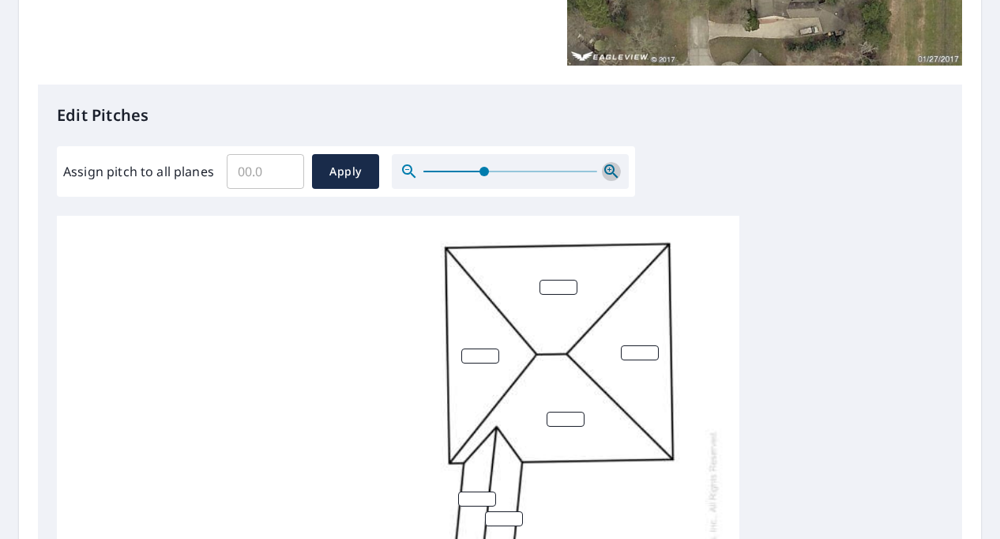
click at [602, 167] on icon "button" at bounding box center [611, 171] width 19 height 19
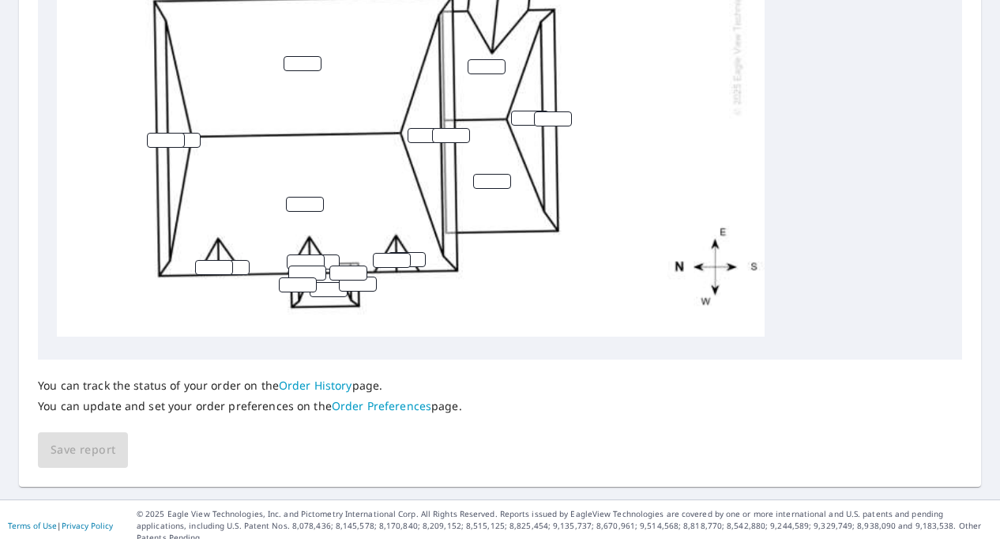
scroll to position [213, 0]
click at [160, 133] on input "number" at bounding box center [166, 140] width 38 height 15
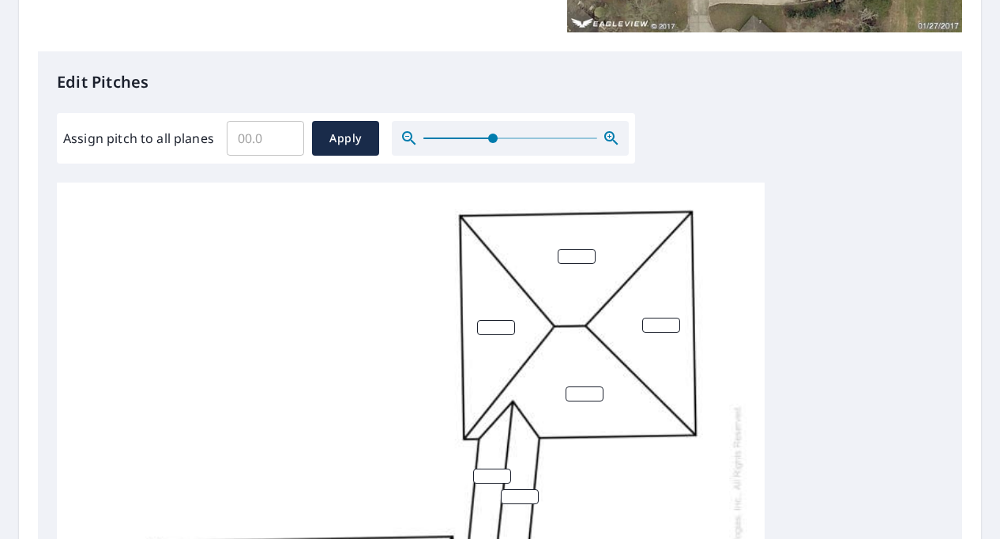
scroll to position [381, 0]
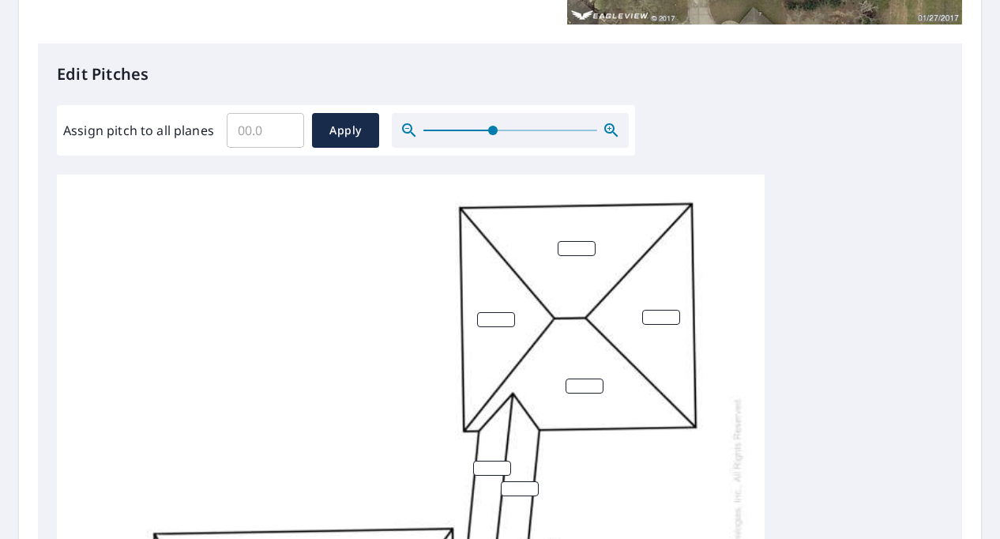
drag, startPoint x: 615, startPoint y: 262, endPoint x: 596, endPoint y: 254, distance: 20.3
click at [596, 254] on div at bounding box center [411, 522] width 708 height 694
type input "1"
click at [584, 247] on input "1" at bounding box center [577, 248] width 38 height 15
type input "6"
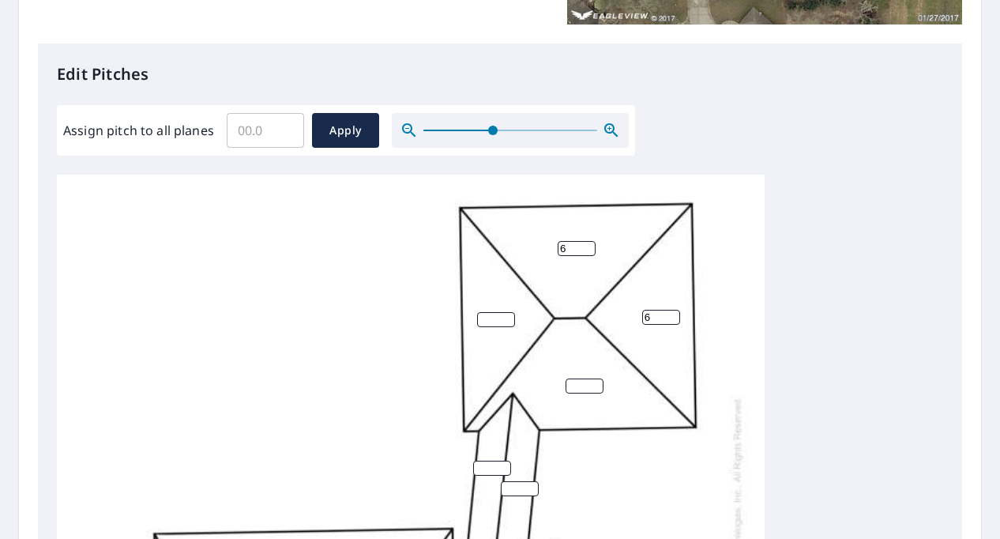
type input "6"
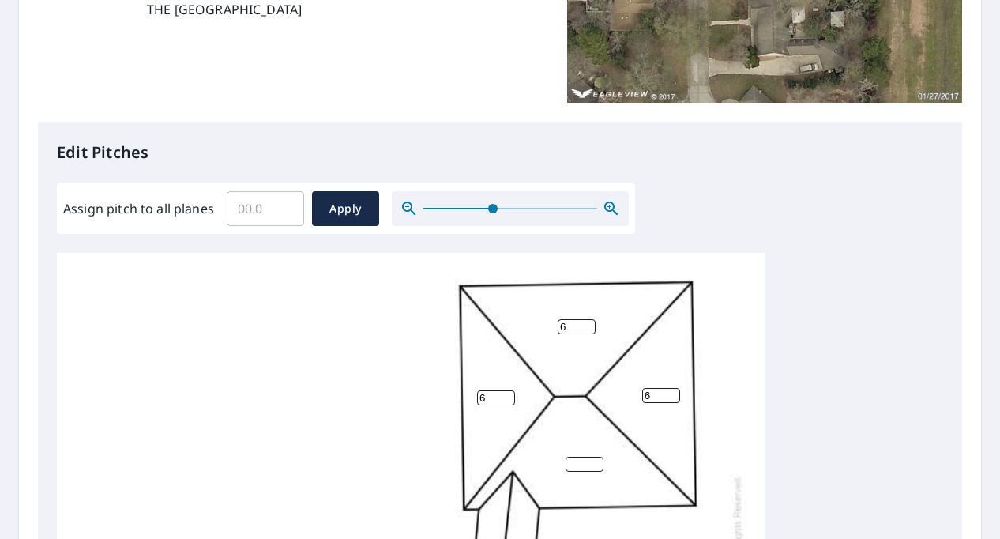
scroll to position [300, 0]
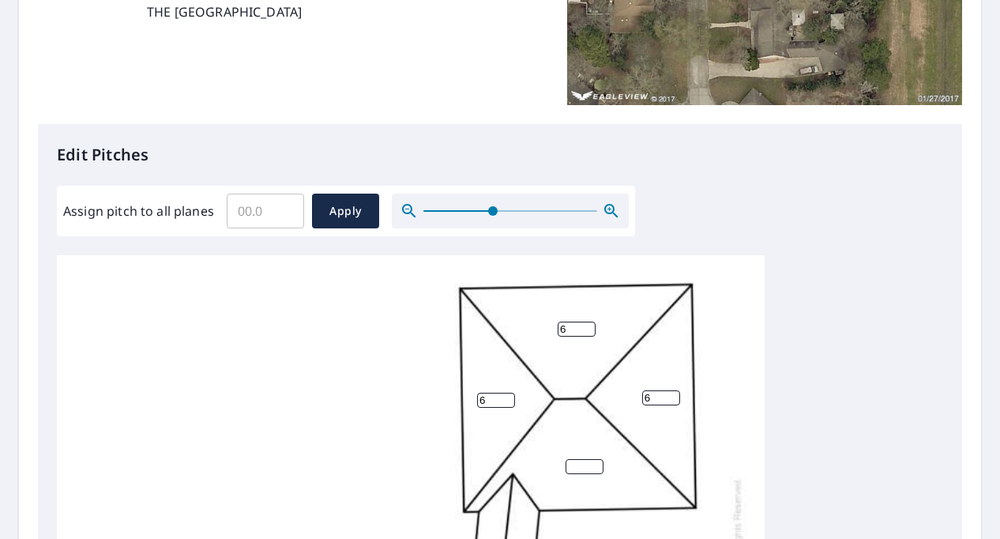
type input "6"
click at [593, 468] on input "0" at bounding box center [585, 466] width 38 height 15
click at [594, 468] on input "0" at bounding box center [585, 466] width 38 height 15
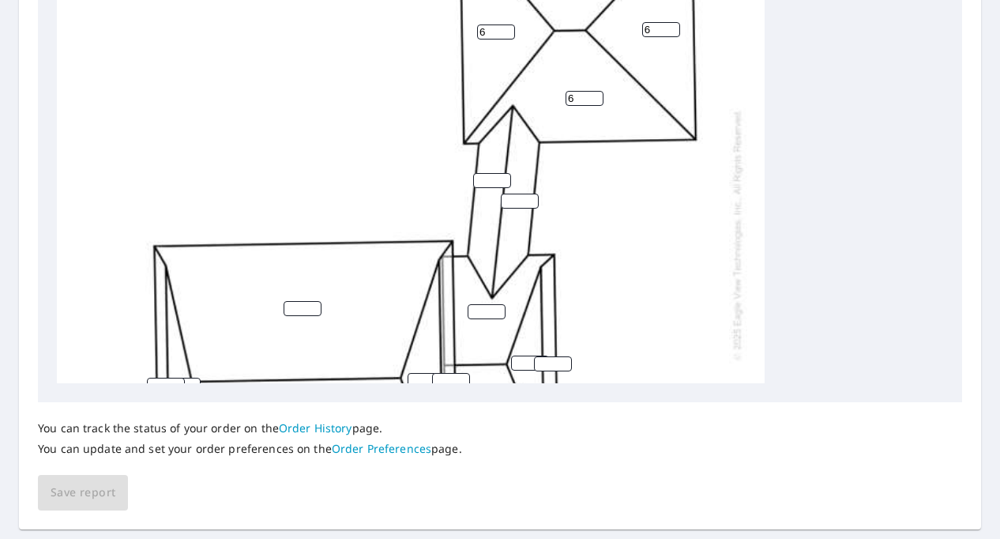
scroll to position [691, 0]
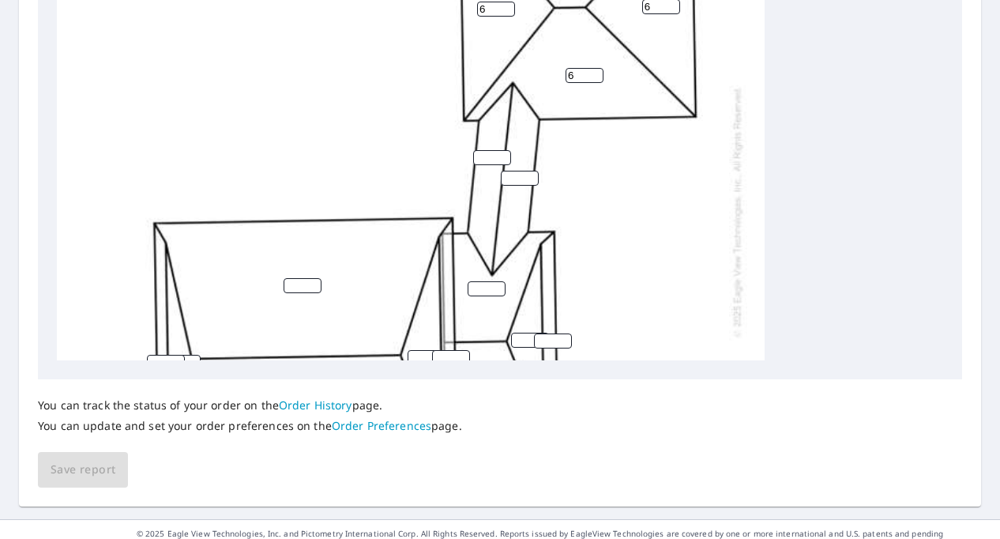
type input "6"
click at [499, 159] on input "0" at bounding box center [492, 157] width 38 height 15
type input "6"
click at [517, 176] on input "number" at bounding box center [520, 178] width 38 height 15
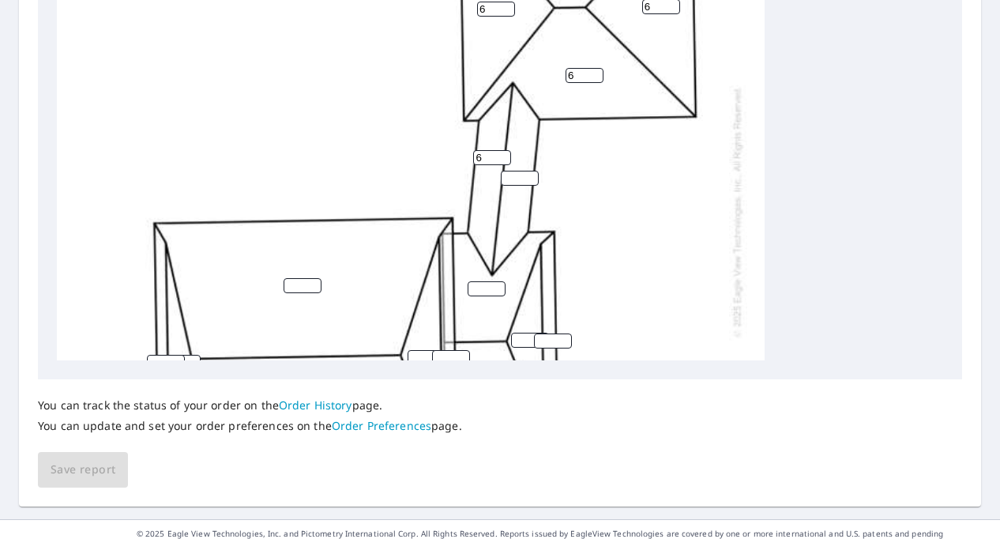
click at [517, 176] on input "number" at bounding box center [520, 178] width 38 height 15
type input "6"
click at [482, 220] on div "6 6 6 6 6 6" at bounding box center [411, 211] width 708 height 694
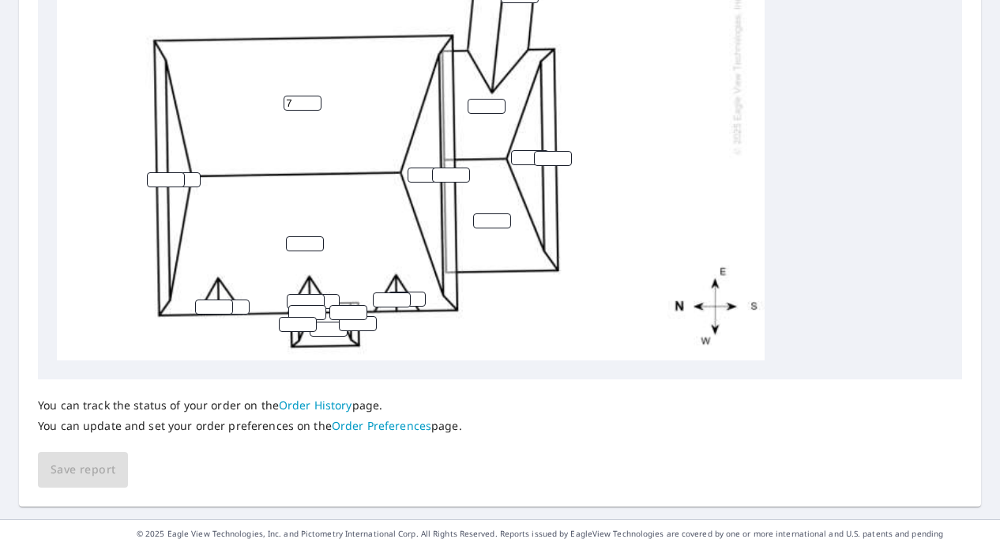
scroll to position [190, 0]
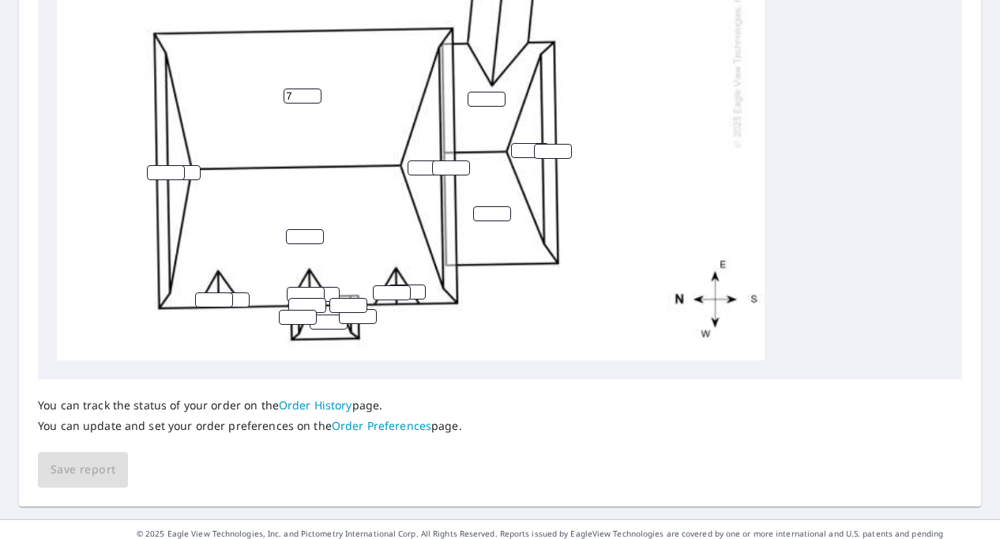
type input "7"
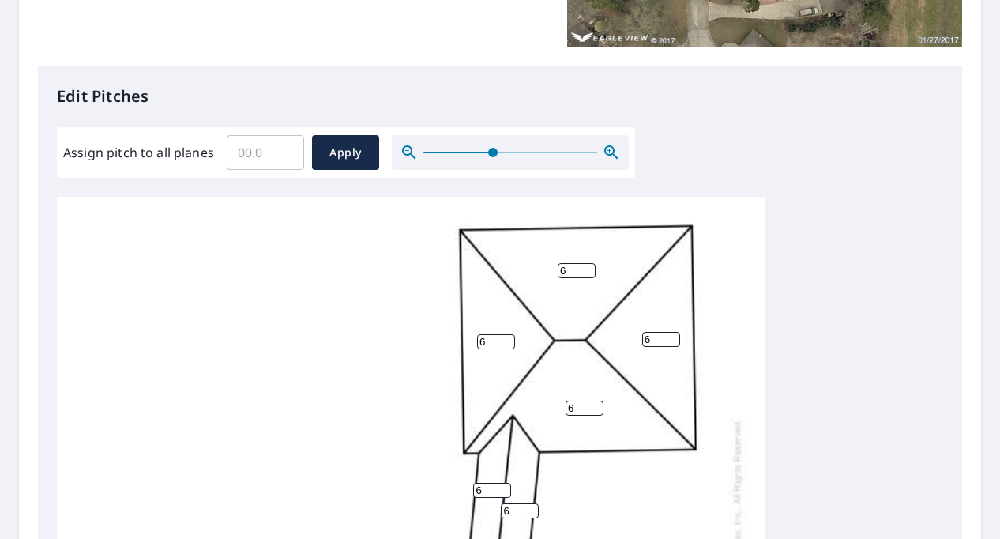
scroll to position [214, 0]
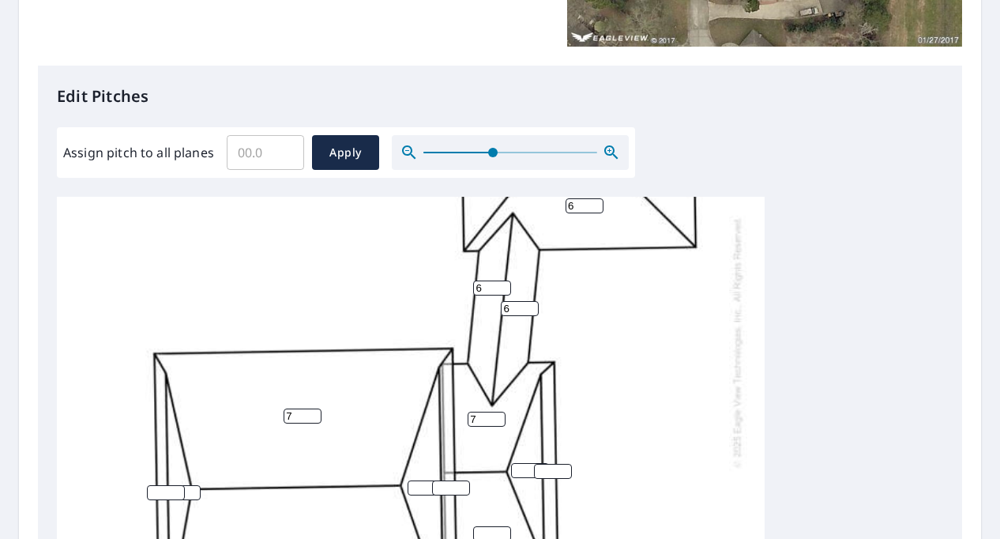
type input "7"
type input "23"
type input "6"
type input "23"
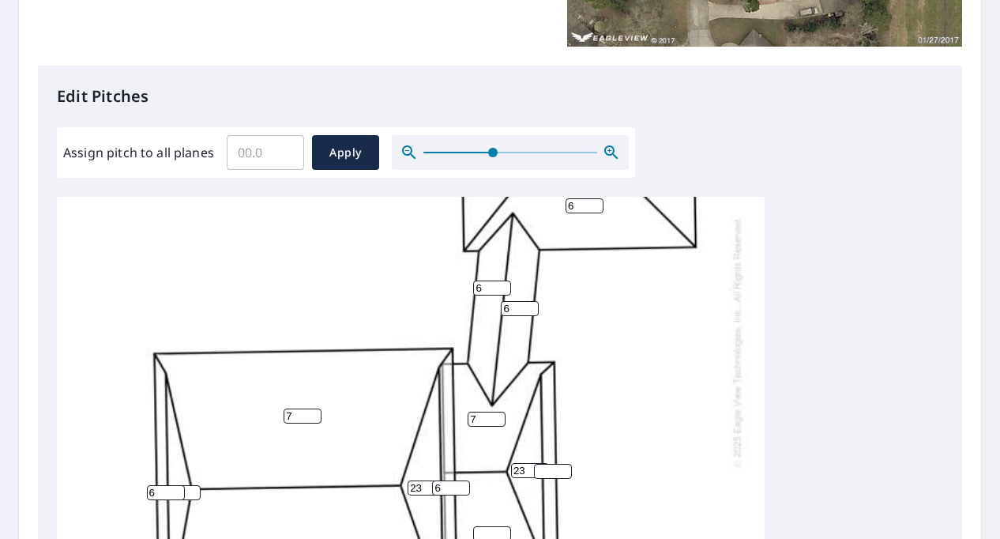
type input "6"
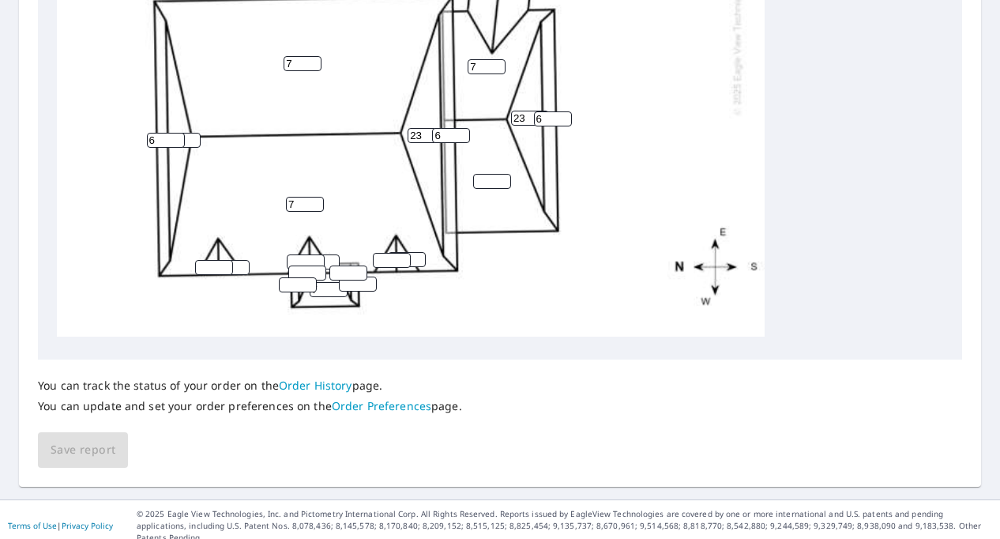
type input "7"
type input "12"
click at [203, 260] on input "number" at bounding box center [214, 267] width 38 height 15
type input "12"
type input "1"
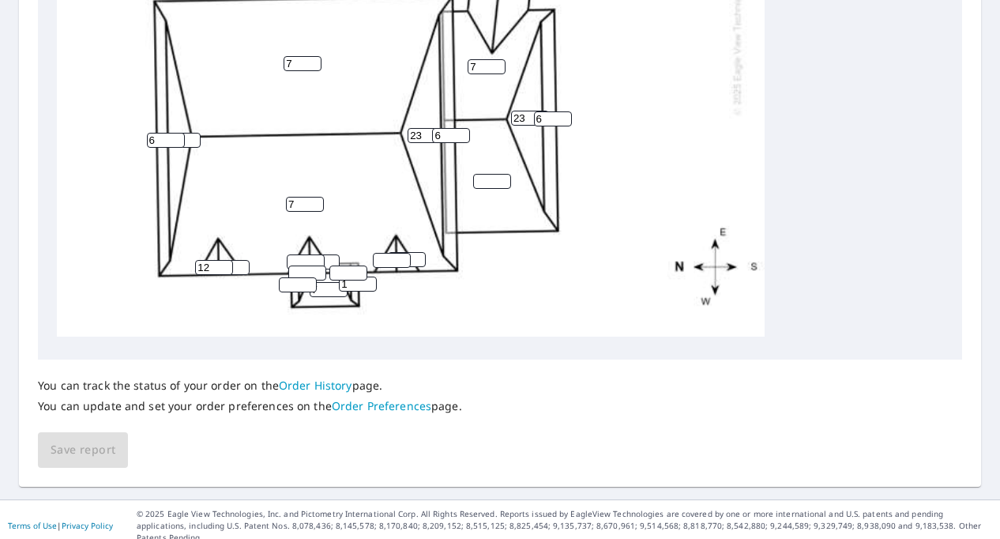
type input "2"
type input "7"
type input "12"
type input "7"
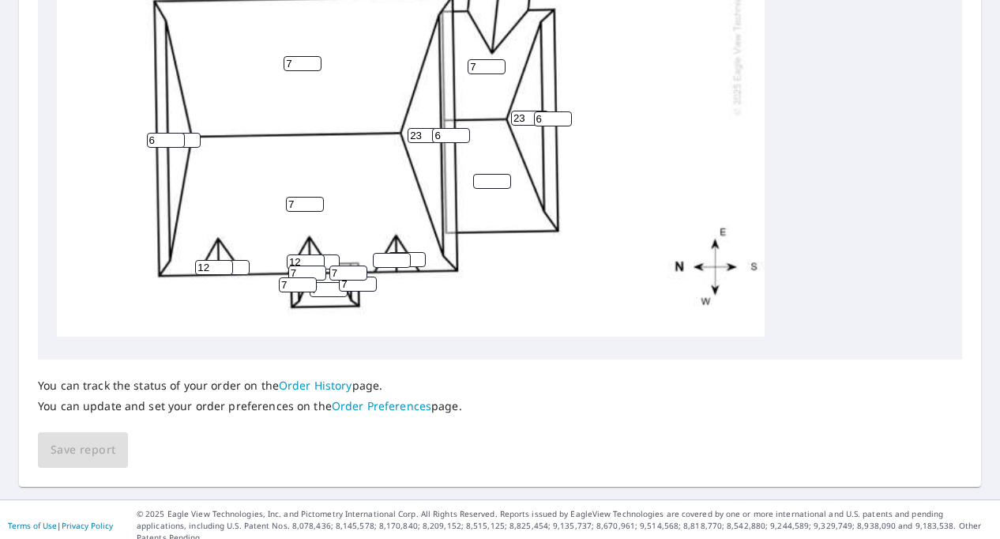
type input "7"
click at [397, 253] on input "number" at bounding box center [392, 260] width 38 height 15
type input "12"
click at [420, 252] on input "1" at bounding box center [407, 259] width 38 height 15
click at [417, 252] on input "2" at bounding box center [407, 259] width 38 height 15
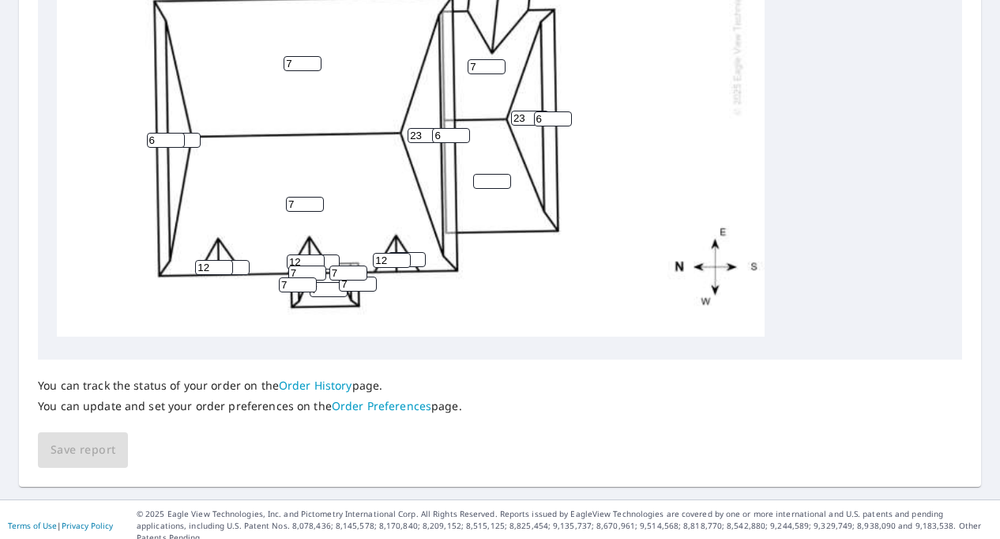
click at [417, 252] on input "3" at bounding box center [407, 259] width 38 height 15
click at [417, 252] on input "4" at bounding box center [407, 259] width 38 height 15
type input "5"
click at [417, 252] on input "5" at bounding box center [407, 259] width 38 height 15
click at [492, 174] on input "number" at bounding box center [492, 181] width 38 height 15
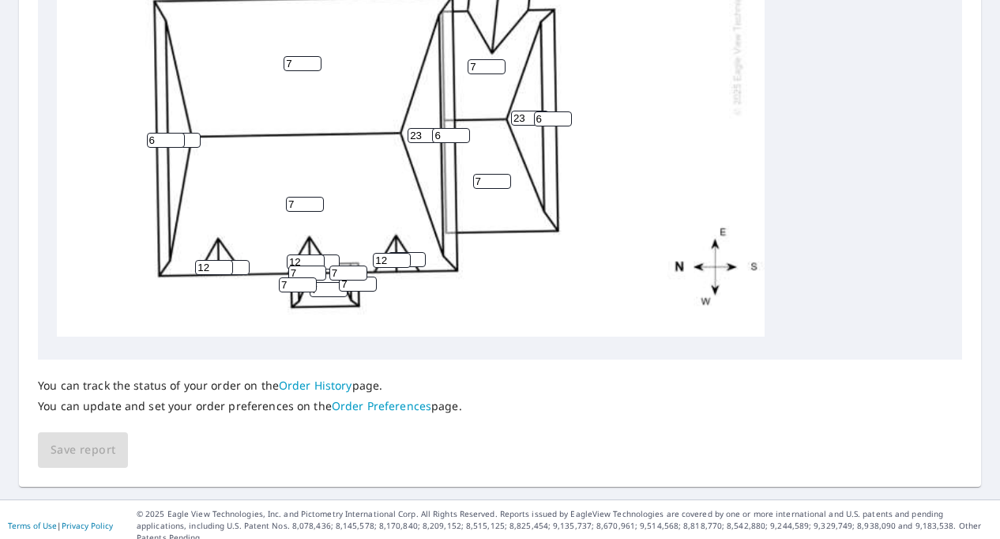
type input "7"
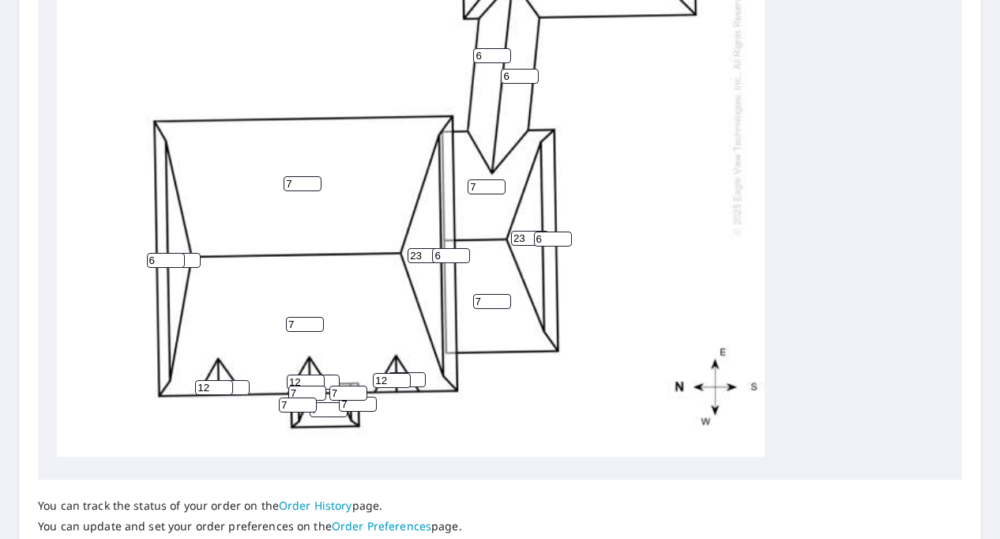
scroll to position [607, 0]
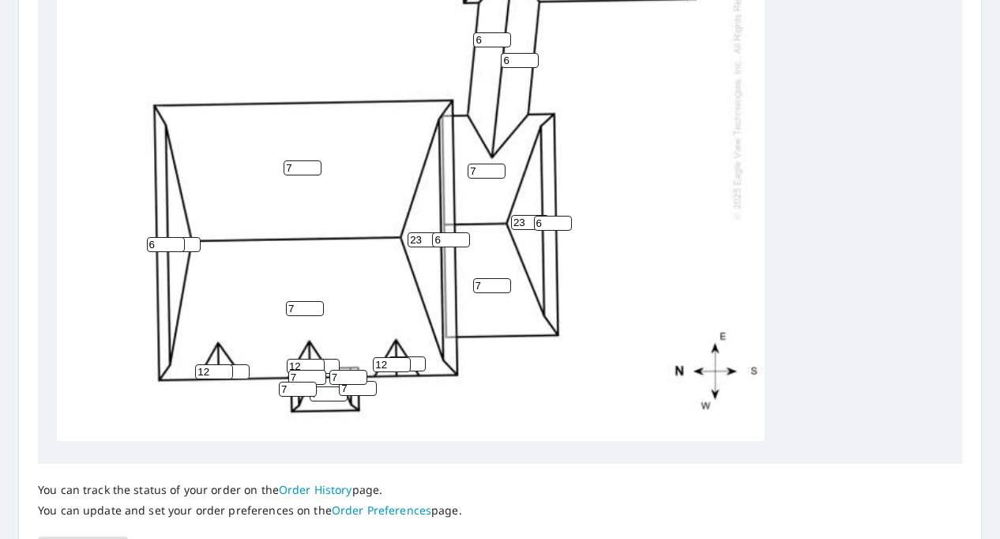
type input "12"
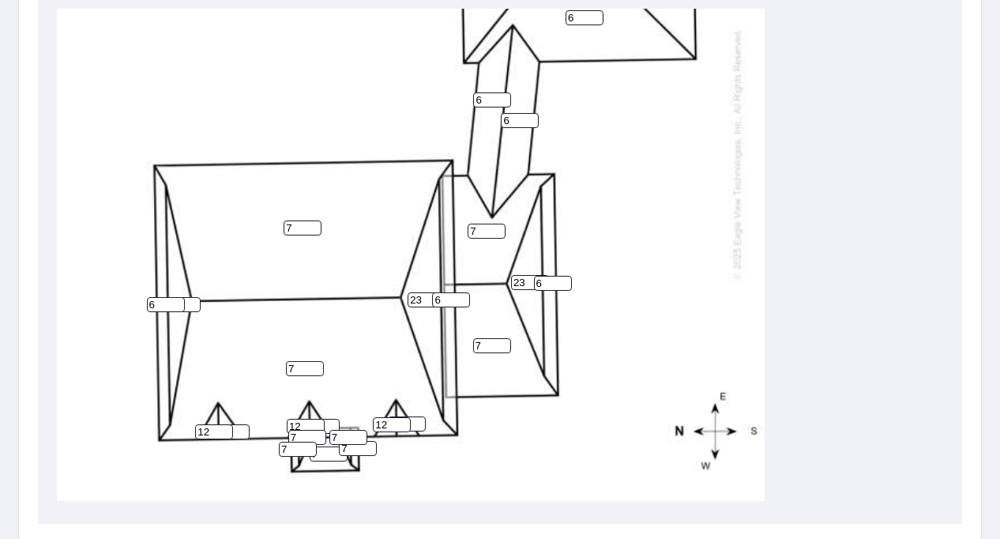
scroll to position [711, 0]
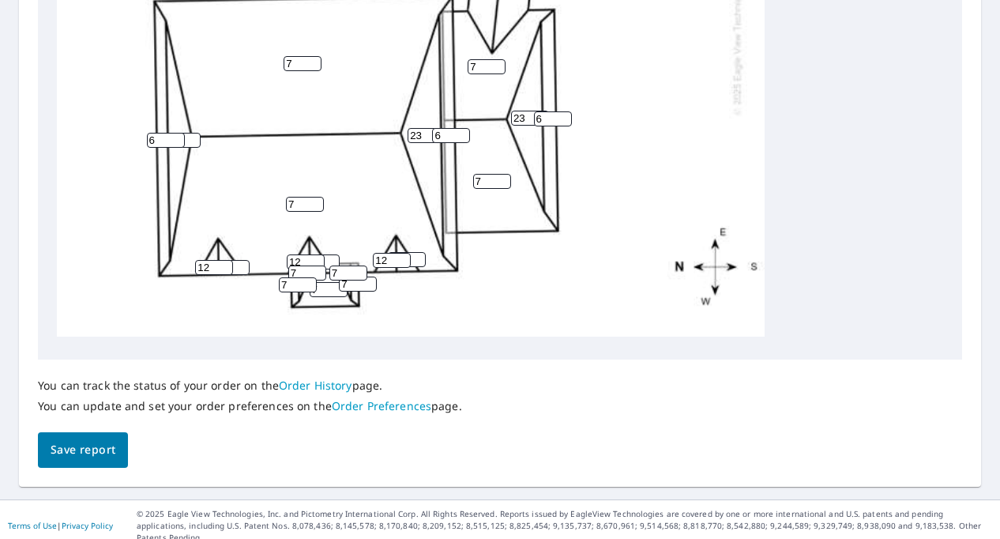
click at [86, 450] on span "Save report" at bounding box center [83, 450] width 65 height 20
click at [85, 450] on div "You can track the status of your order on the Order History page. You can updat…" at bounding box center [500, 412] width 924 height 107
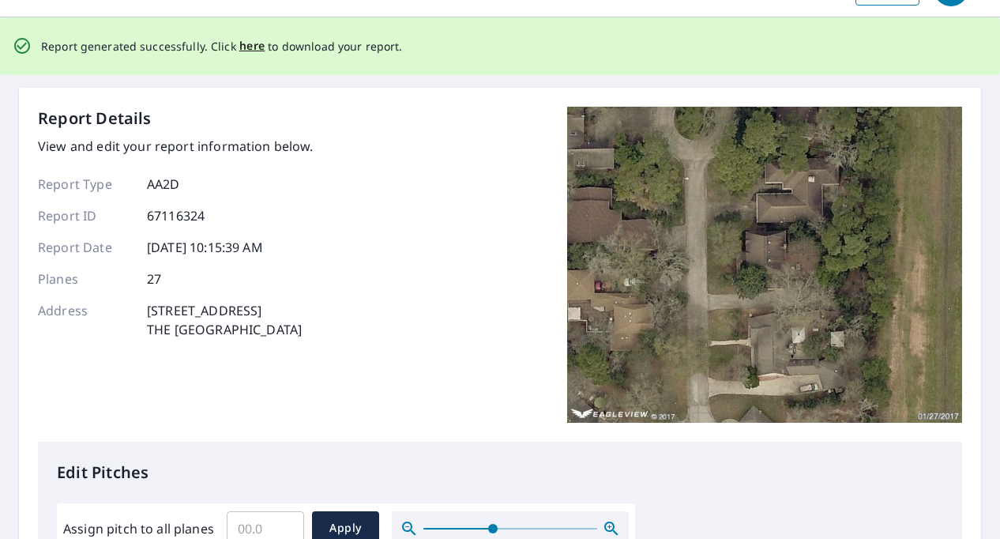
scroll to position [0, 0]
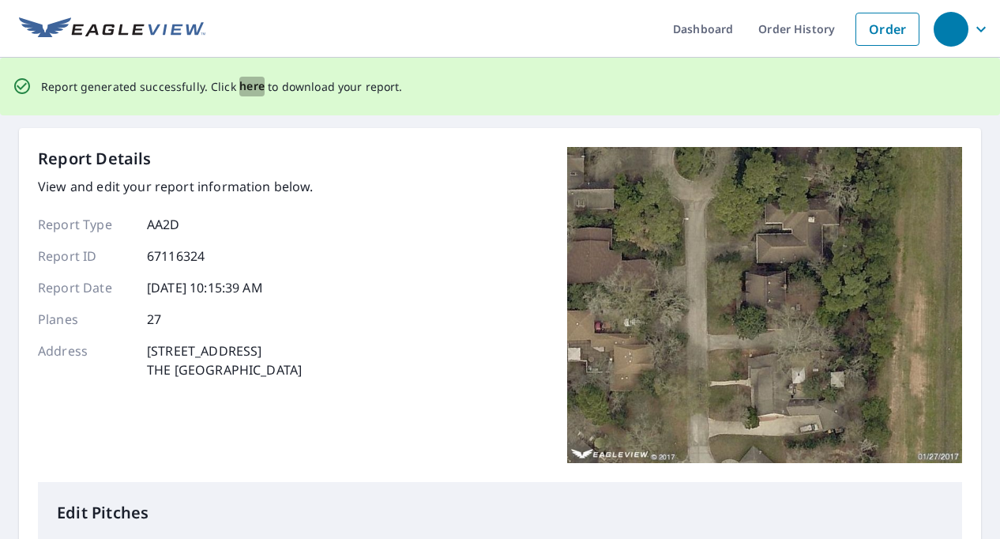
click at [249, 83] on span "here" at bounding box center [252, 87] width 26 height 20
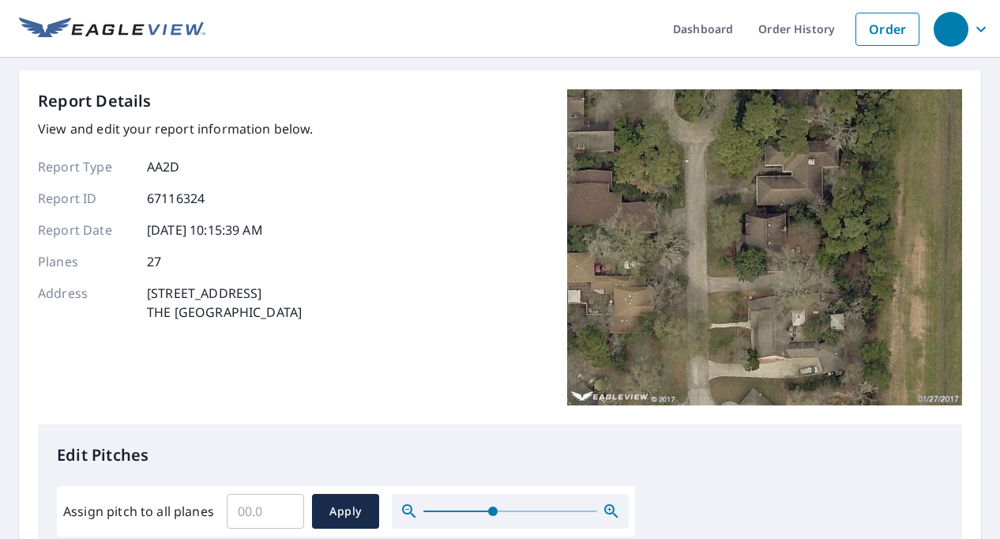
click at [387, 266] on div "Report Details View and edit your report information below. Report Type AA2D Re…" at bounding box center [500, 256] width 924 height 335
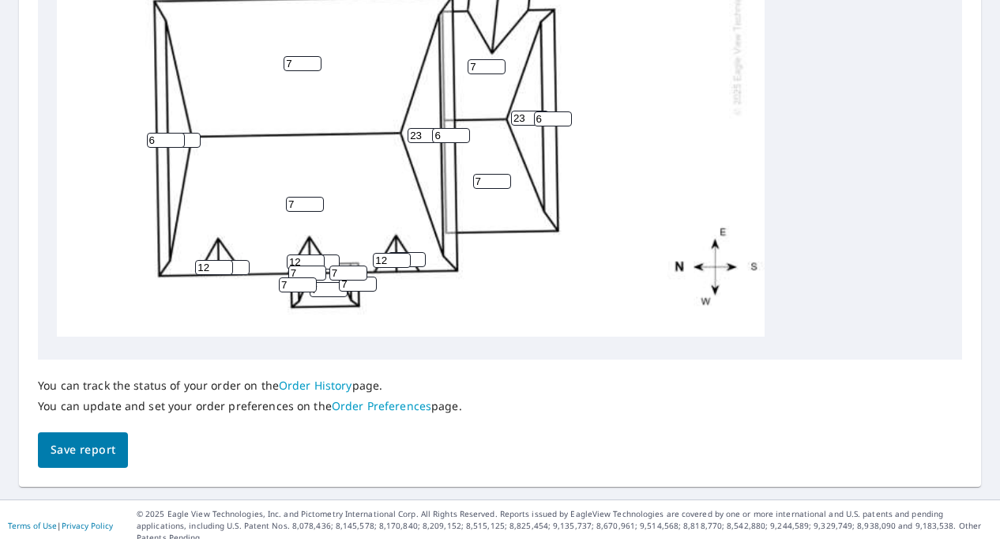
click at [85, 453] on span "Save report" at bounding box center [83, 450] width 65 height 20
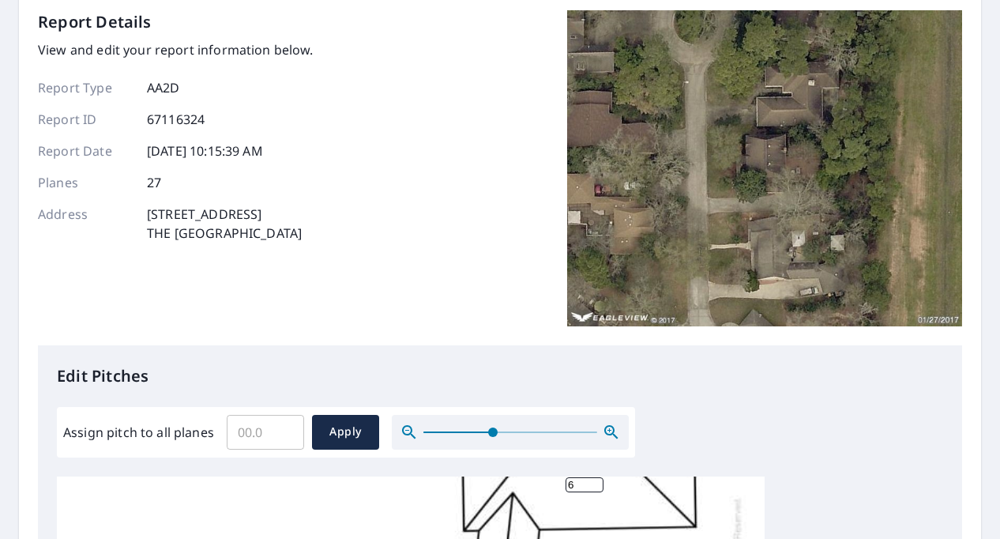
scroll to position [0, 0]
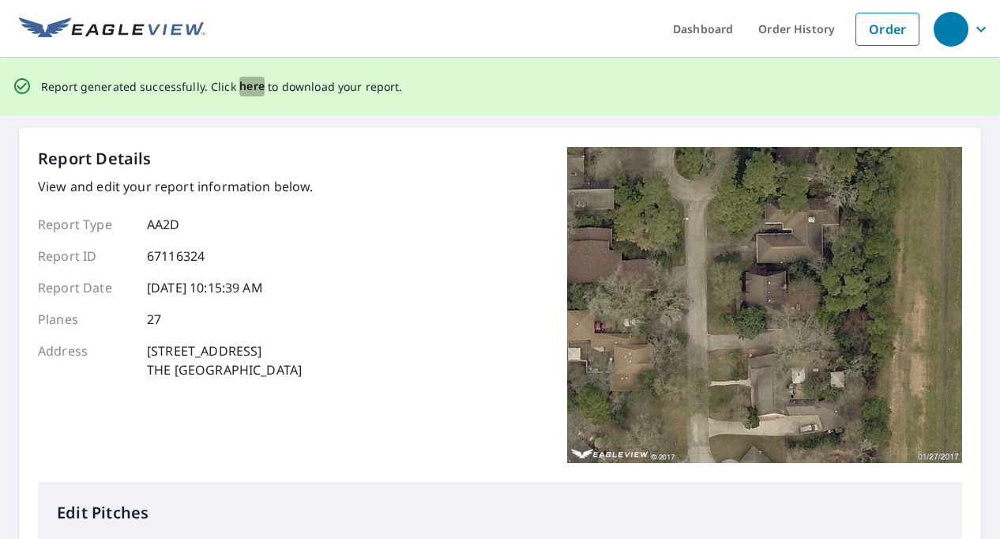
click at [243, 81] on span "here" at bounding box center [252, 87] width 26 height 20
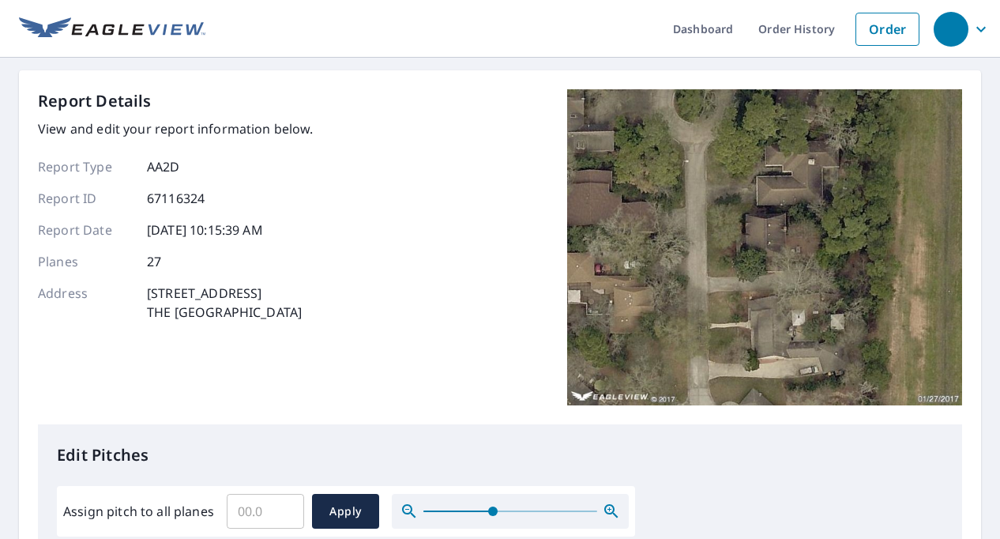
click at [483, 95] on div "Report Details View and edit your report information below. Report Type AA2D Re…" at bounding box center [500, 256] width 924 height 335
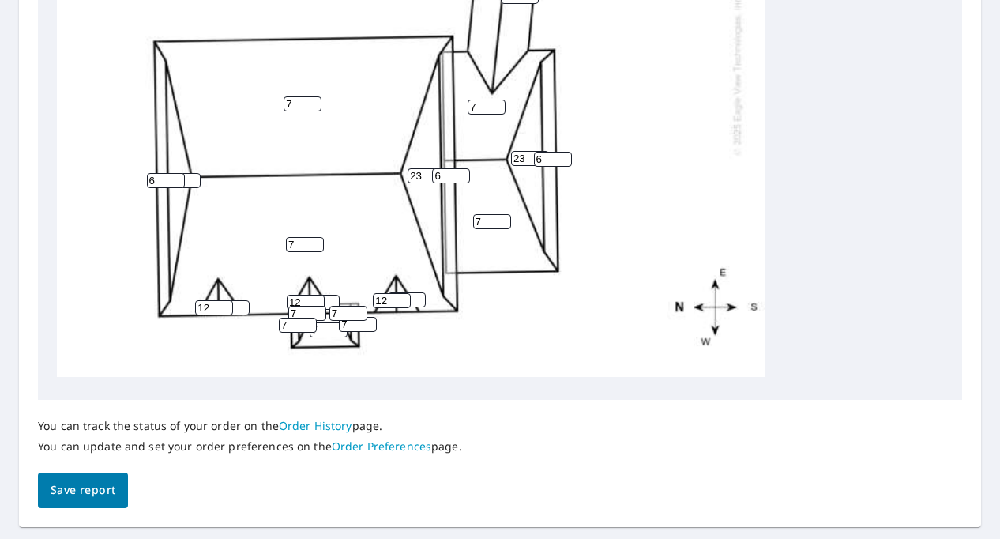
scroll to position [711, 0]
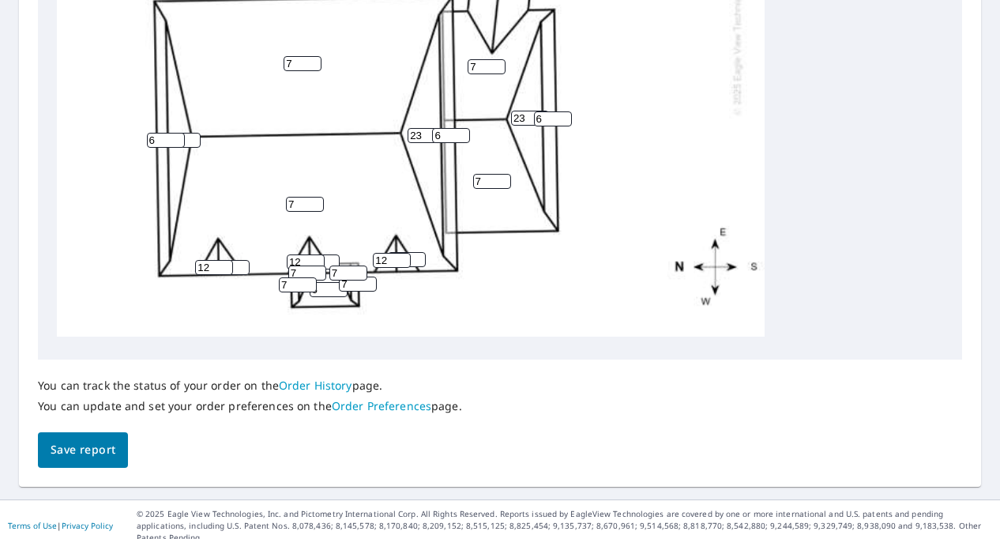
click at [333, 282] on input "6" at bounding box center [329, 289] width 38 height 15
type input "5"
click at [332, 282] on input "5" at bounding box center [329, 289] width 38 height 15
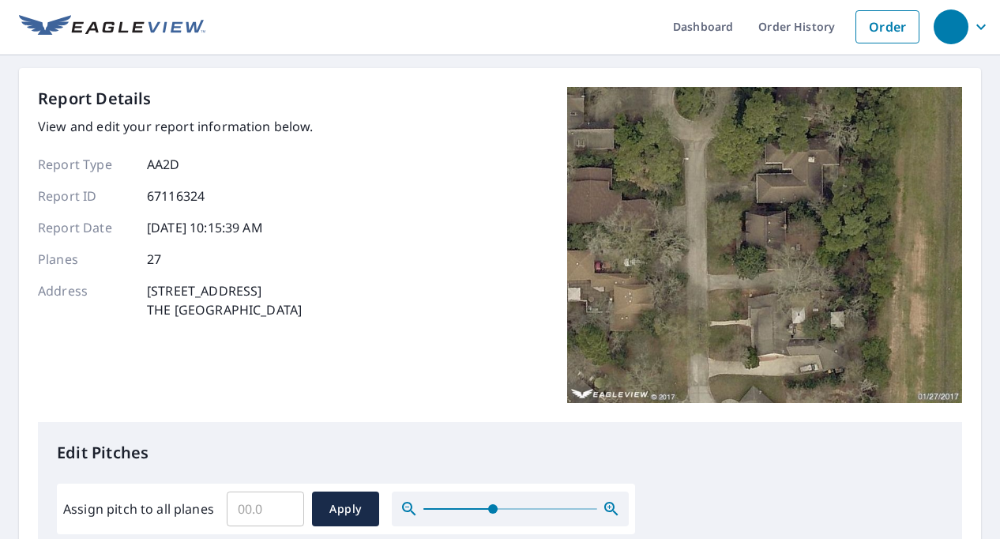
scroll to position [0, 0]
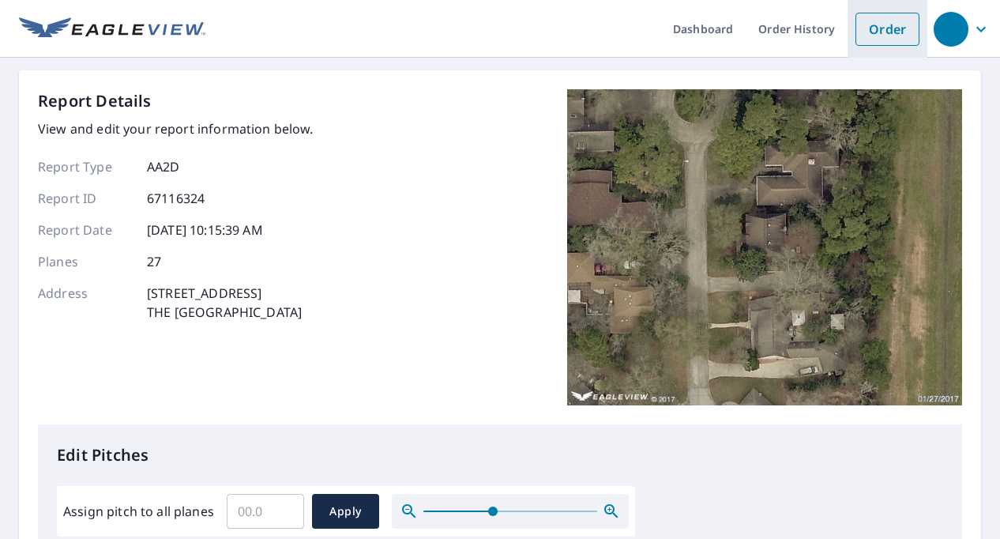
click at [875, 32] on link "Order" at bounding box center [888, 29] width 64 height 33
